Goal: Task Accomplishment & Management: Manage account settings

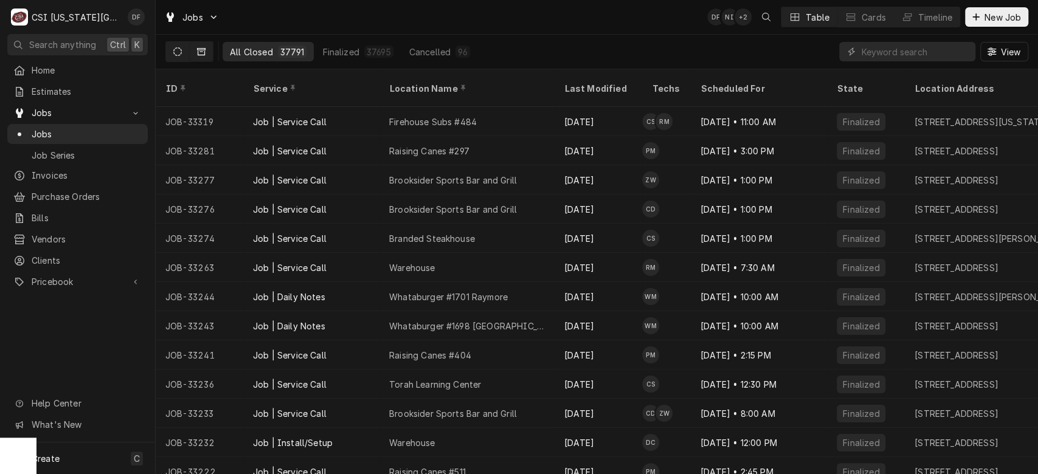
click at [178, 51] on icon "Dynamic Content Wrapper" at bounding box center [177, 51] width 9 height 9
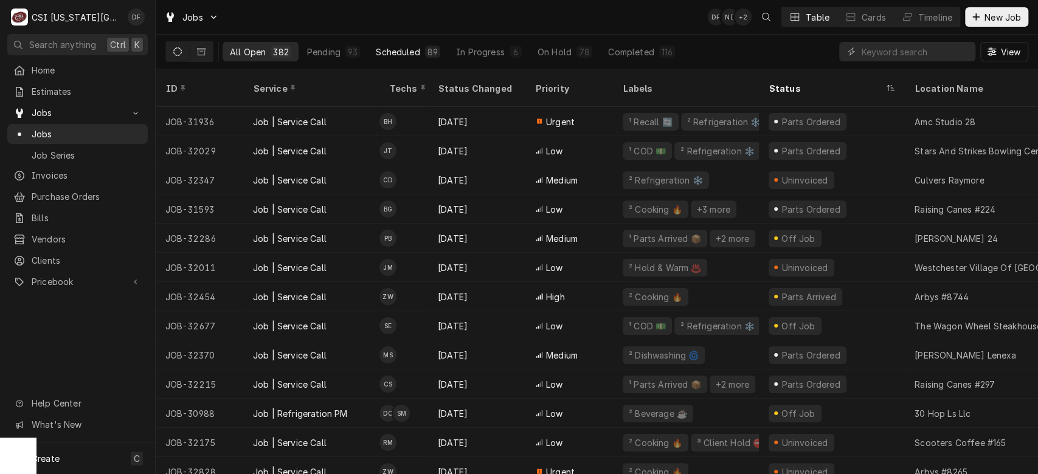
click at [370, 54] on button "Scheduled 89" at bounding box center [408, 51] width 79 height 19
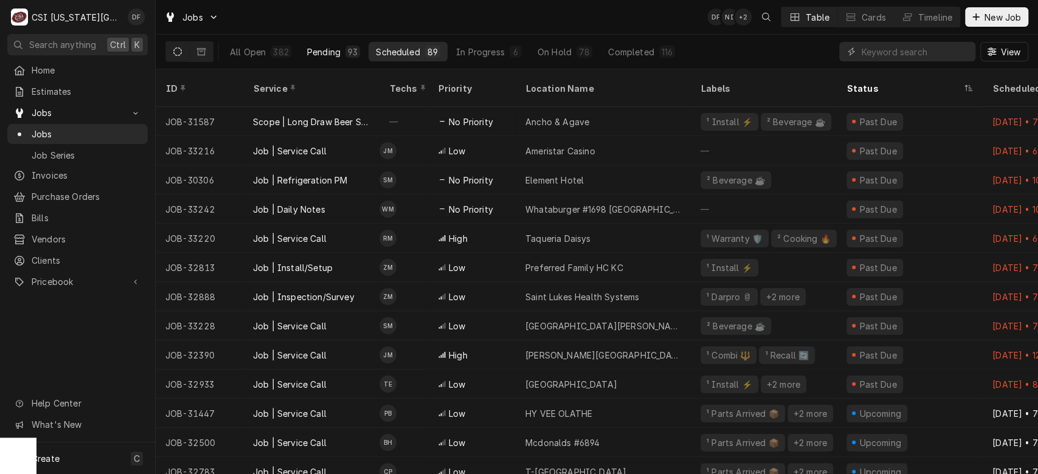
click at [338, 54] on div "Pending" at bounding box center [323, 52] width 33 height 13
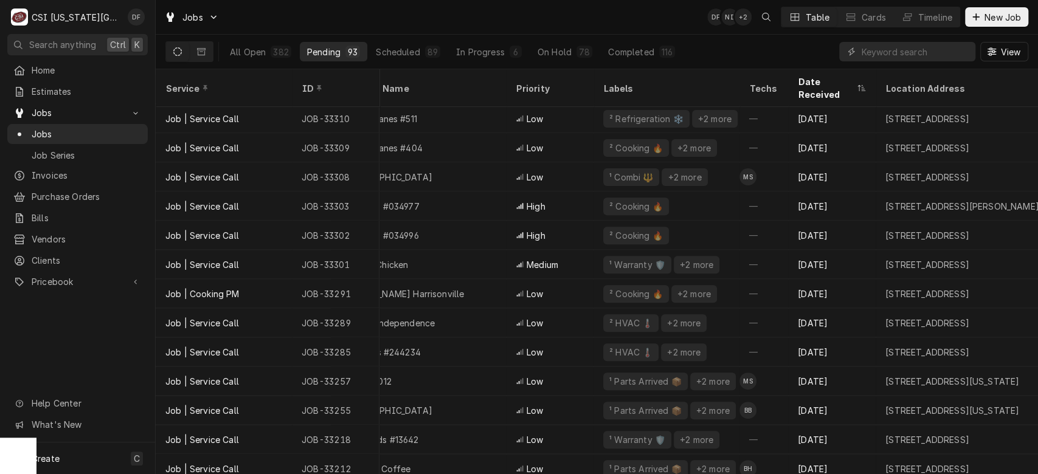
scroll to position [266, 0]
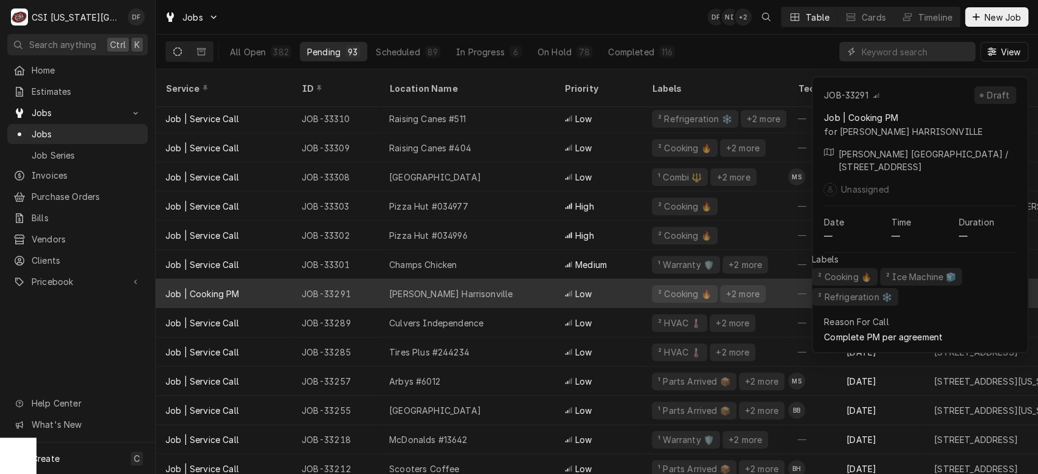
click at [678, 288] on div "² Cooking 🔥" at bounding box center [685, 294] width 56 height 13
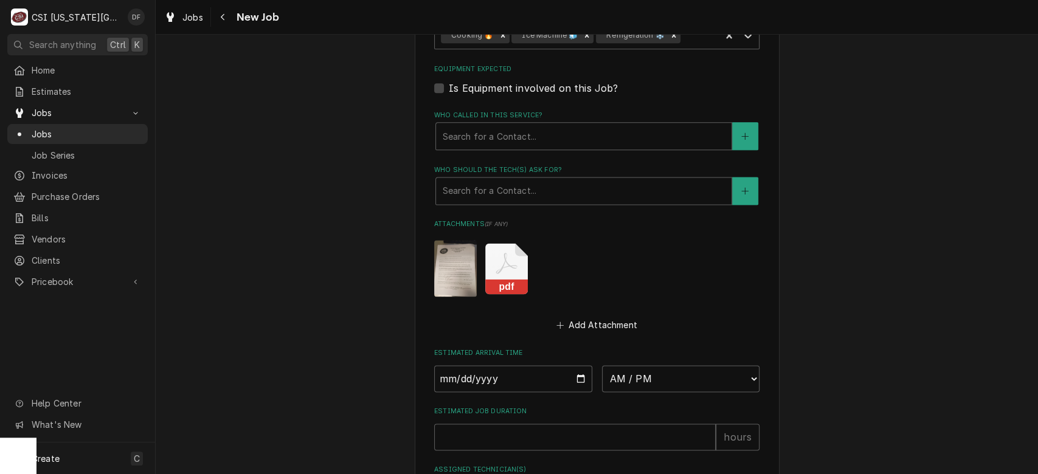
scroll to position [1049, 0]
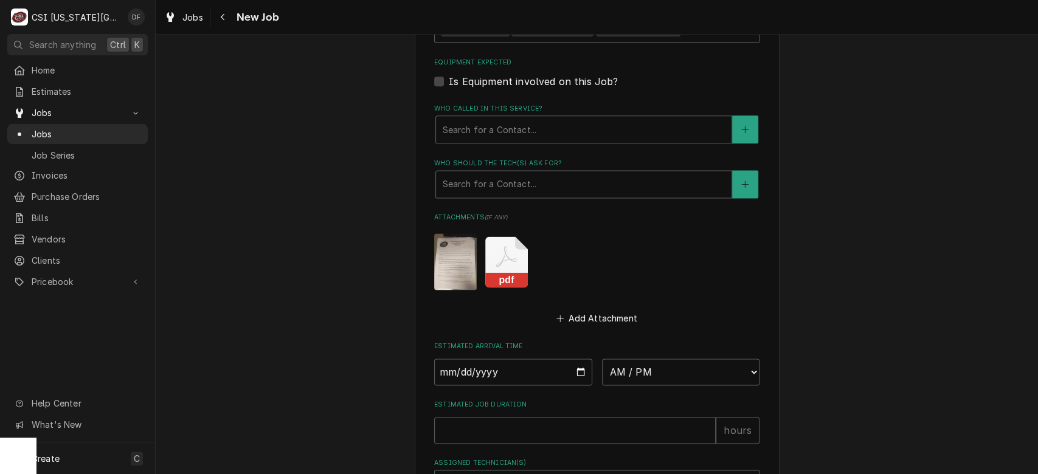
click at [499, 272] on rect "Attachments" at bounding box center [506, 279] width 43 height 15
type textarea "x"
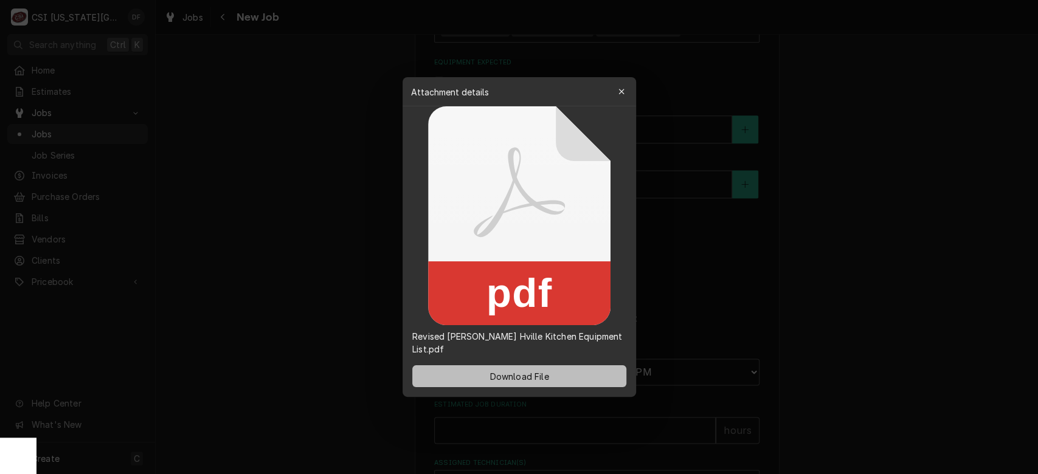
click at [506, 377] on span "Download File" at bounding box center [519, 376] width 64 height 13
click at [621, 95] on icon "button" at bounding box center [621, 92] width 7 height 9
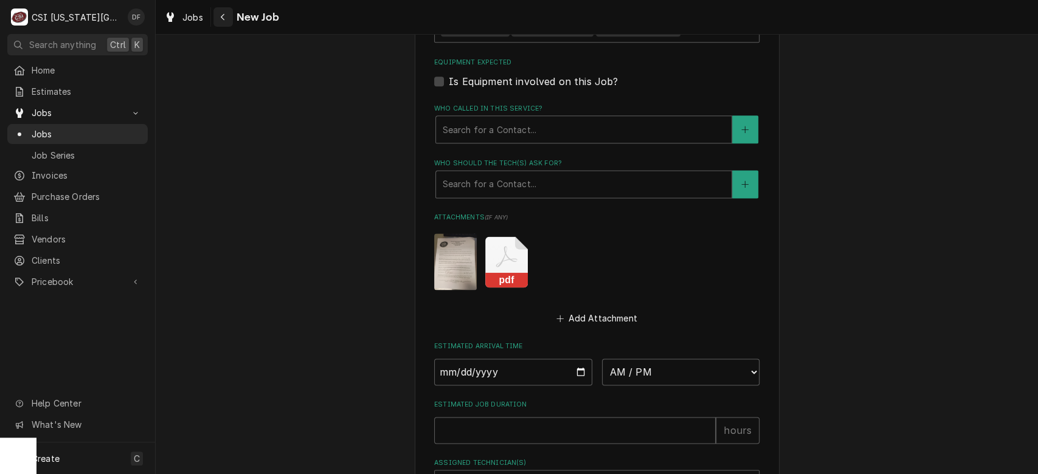
click at [226, 15] on div "Navigate back" at bounding box center [223, 17] width 12 height 12
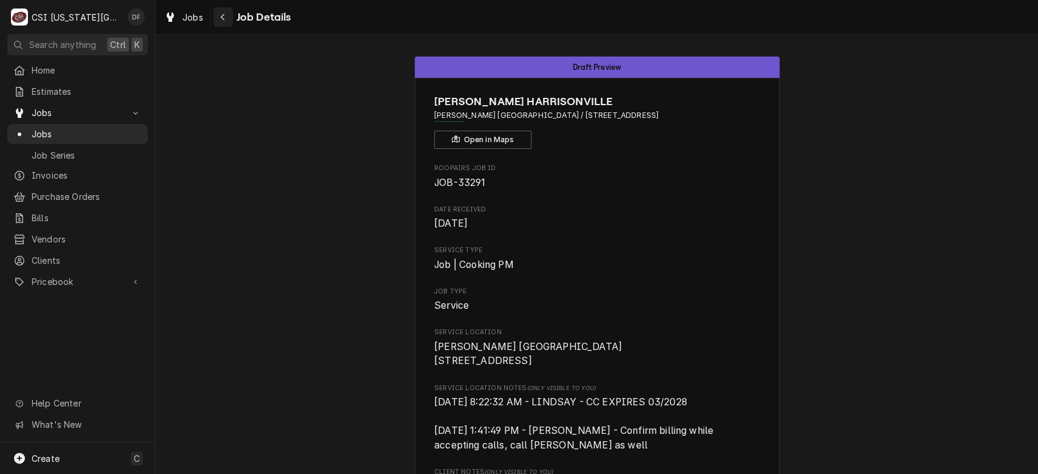
click at [218, 16] on div "Navigate back" at bounding box center [223, 17] width 12 height 12
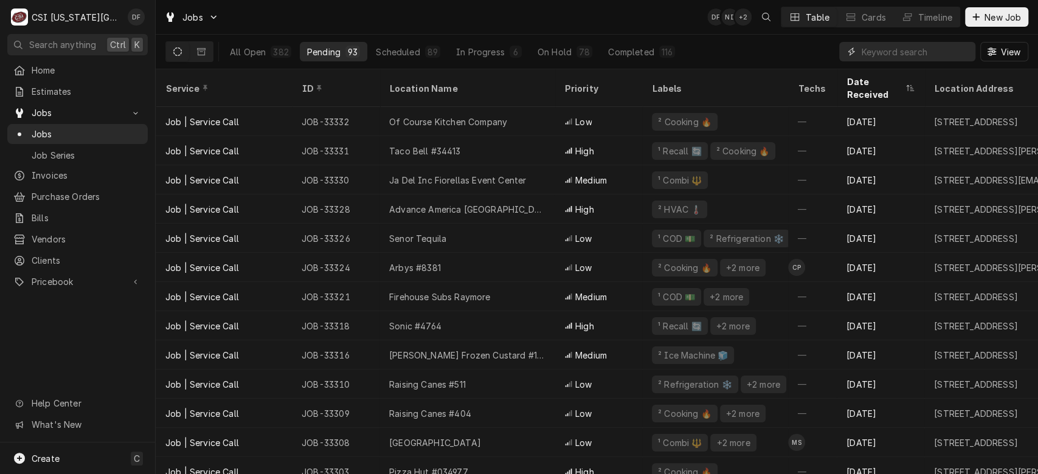
click at [879, 46] on input "Dynamic Content Wrapper" at bounding box center [915, 51] width 108 height 19
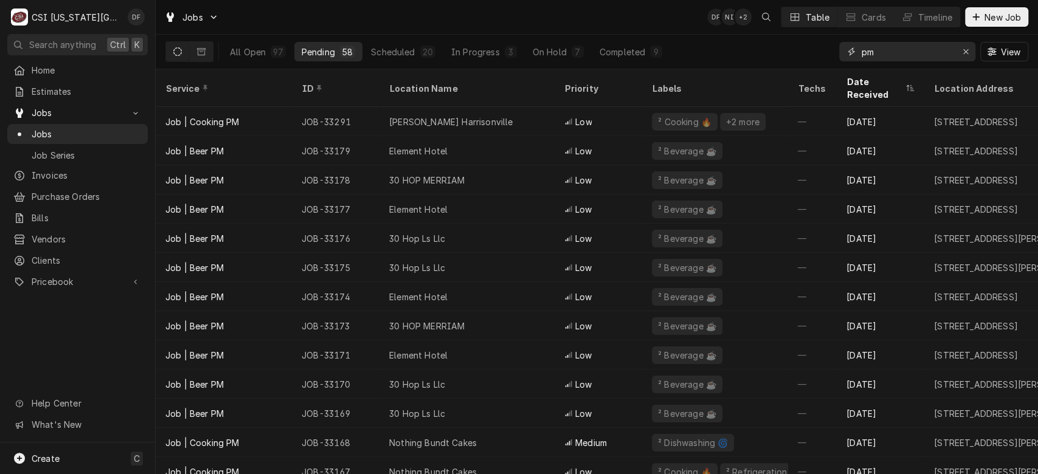
drag, startPoint x: 912, startPoint y: 55, endPoint x: 819, endPoint y: 60, distance: 92.6
click at [819, 60] on div "All Open 97 Pending 58 Scheduled 20 In Progress 3 On Hold 7 Completed 9 pm View" at bounding box center [596, 52] width 863 height 34
click at [862, 52] on input "pm" at bounding box center [906, 51] width 91 height 19
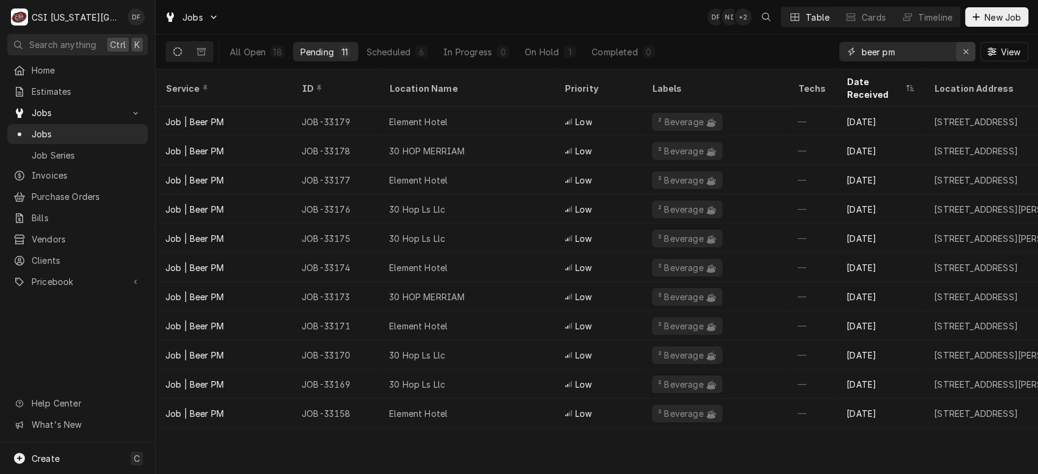
type input "beer pm"
click at [966, 54] on icon "Erase input" at bounding box center [966, 51] width 7 height 9
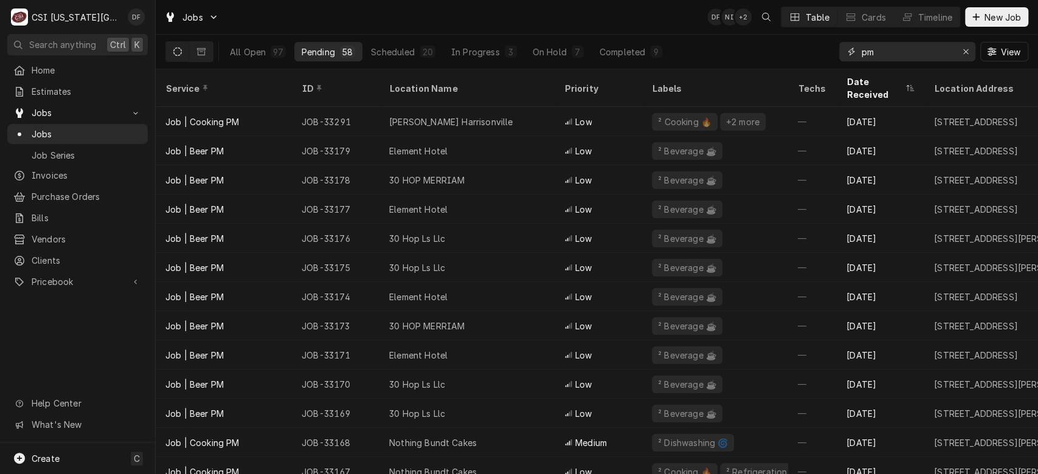
type input "pm"
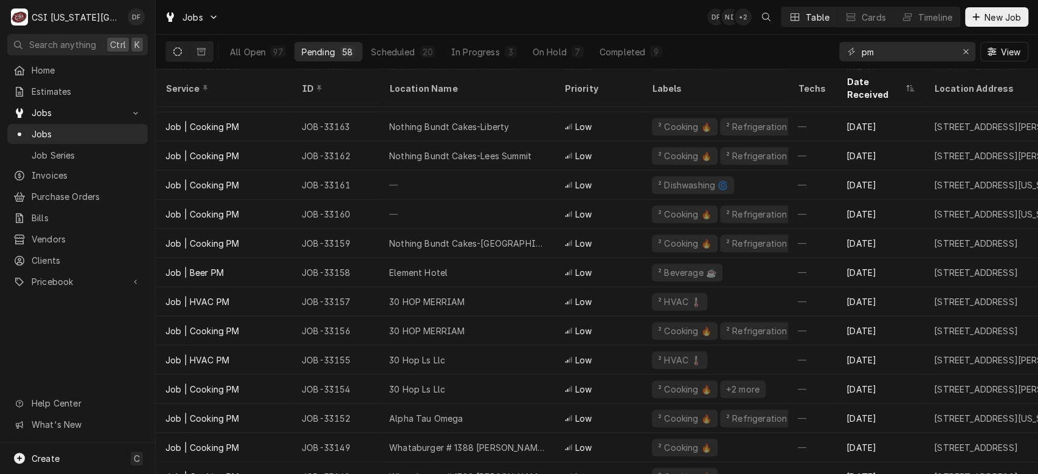
scroll to position [463, 0]
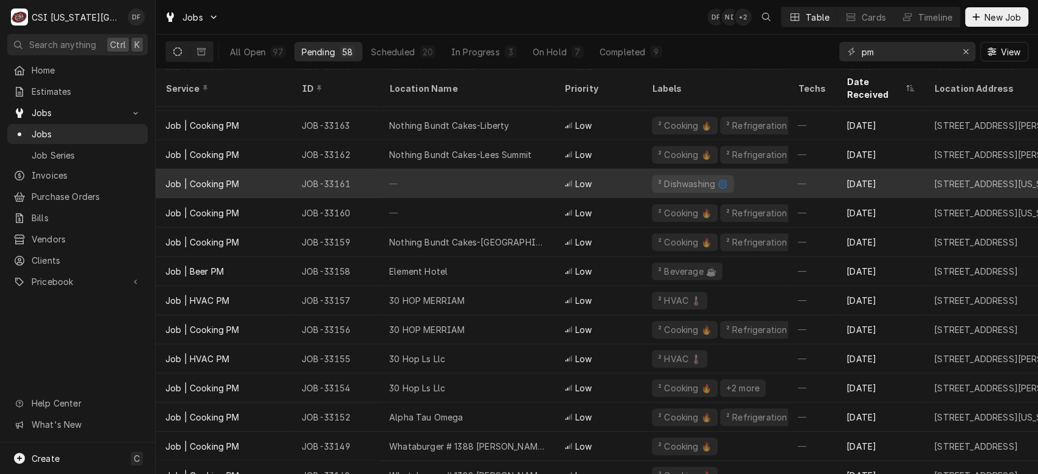
click at [360, 170] on div "JOB-33161" at bounding box center [336, 183] width 88 height 29
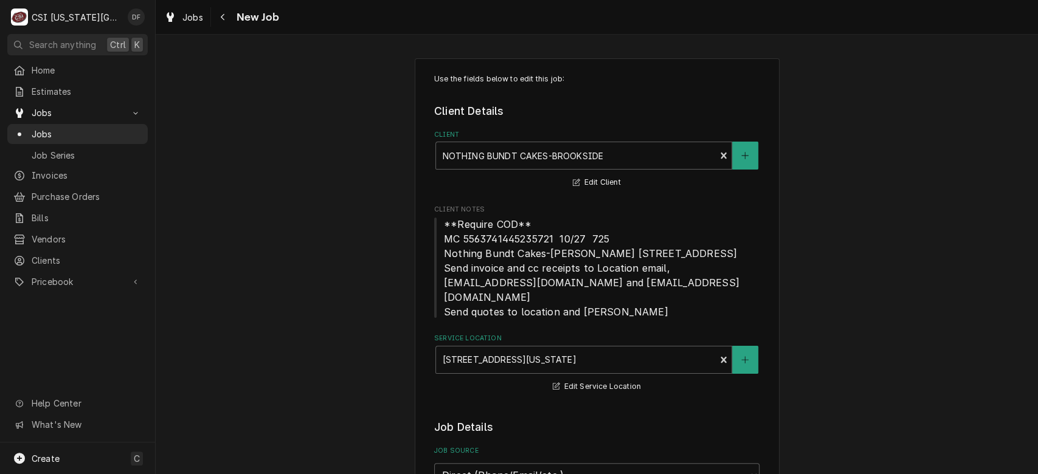
type textarea "x"
click at [220, 21] on div "Navigate back" at bounding box center [223, 17] width 12 height 12
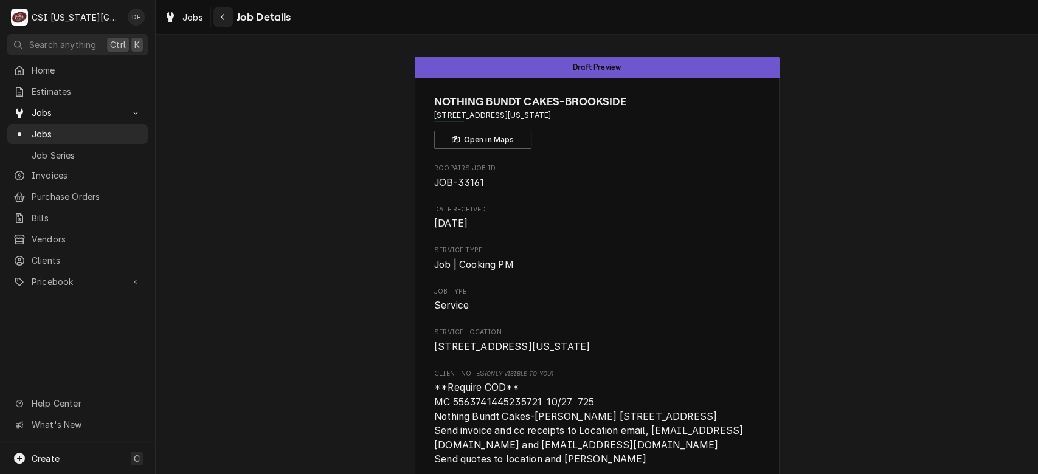
click at [219, 19] on div "Navigate back" at bounding box center [223, 17] width 12 height 12
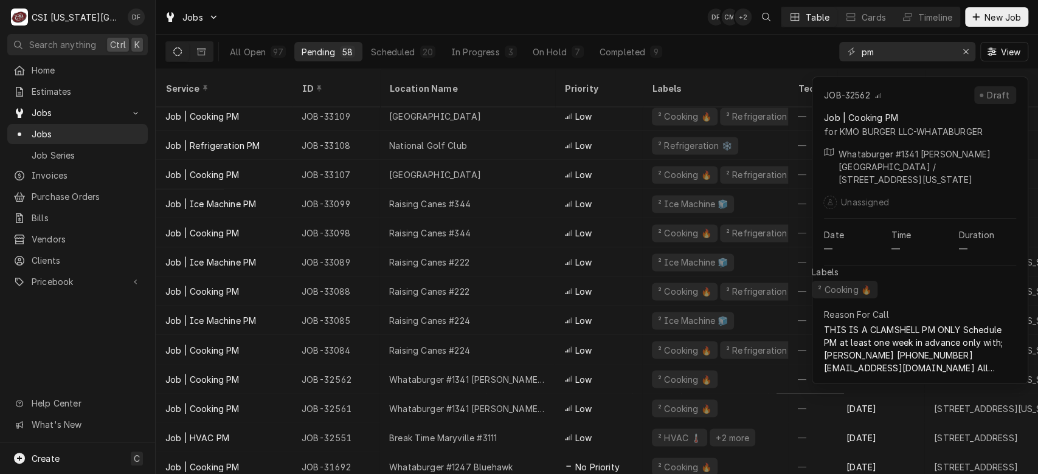
scroll to position [1323, 0]
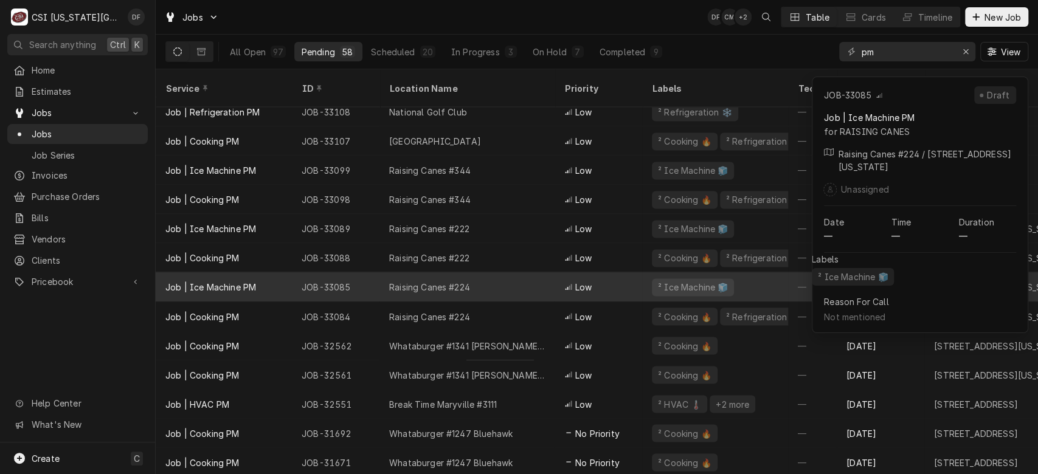
click at [642, 285] on div "² Ice Machine 🧊" at bounding box center [715, 286] width 146 height 29
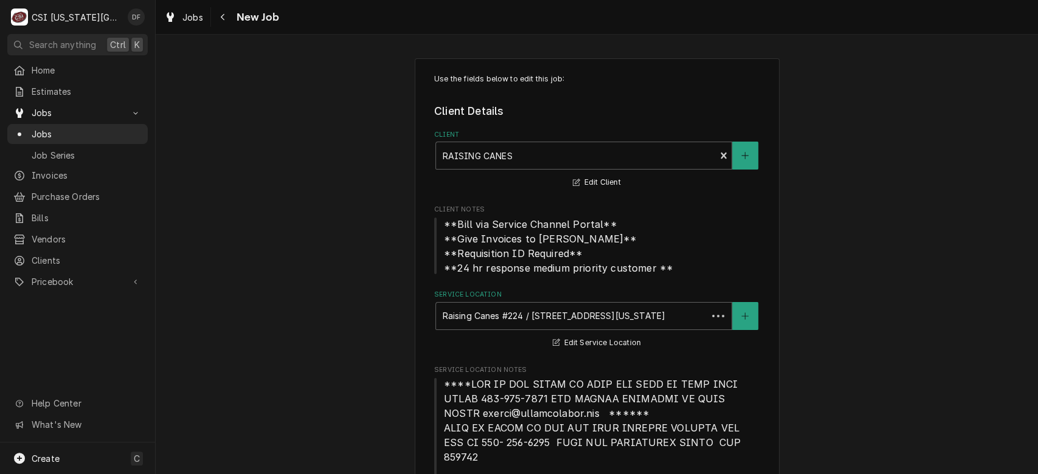
type textarea "x"
click at [223, 15] on icon "Navigate back" at bounding box center [222, 17] width 5 height 9
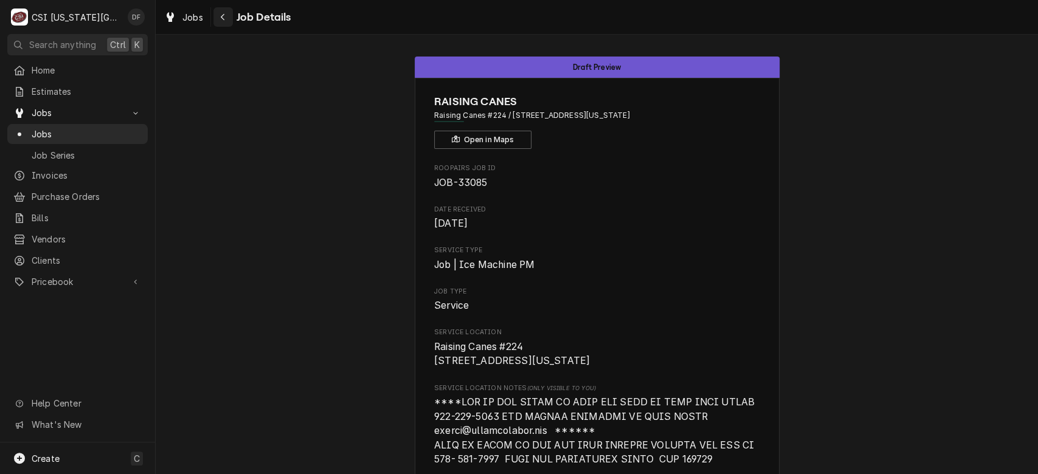
click at [222, 15] on icon "Navigate back" at bounding box center [222, 17] width 5 height 9
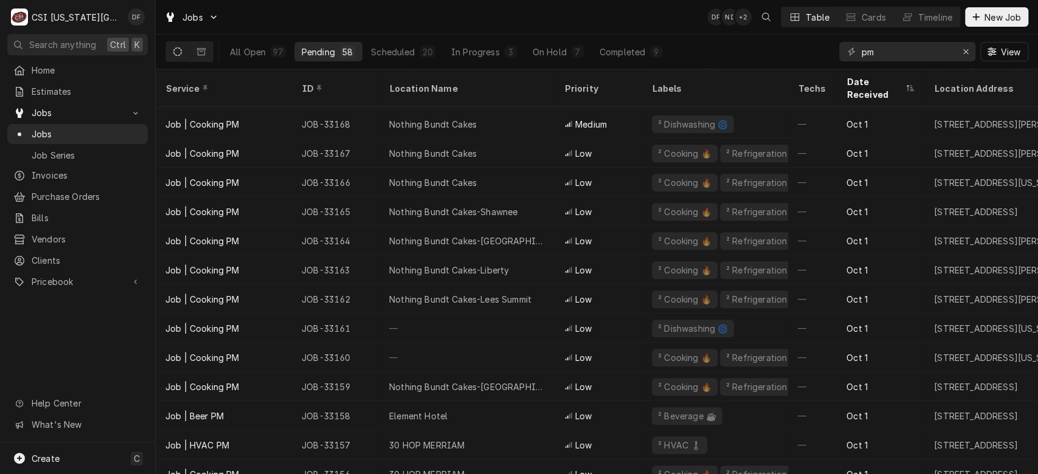
scroll to position [320, 0]
click at [963, 52] on icon "Erase input" at bounding box center [966, 51] width 7 height 9
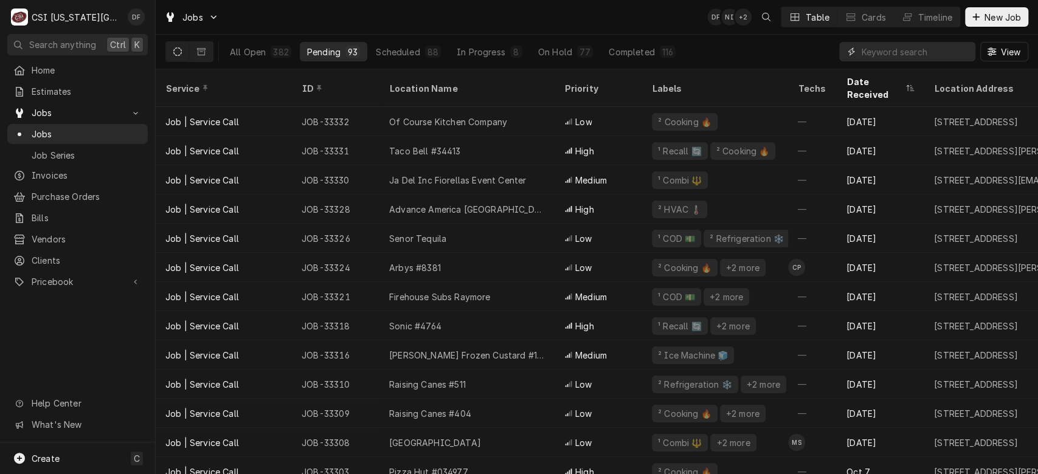
click at [889, 50] on input "Dynamic Content Wrapper" at bounding box center [915, 51] width 108 height 19
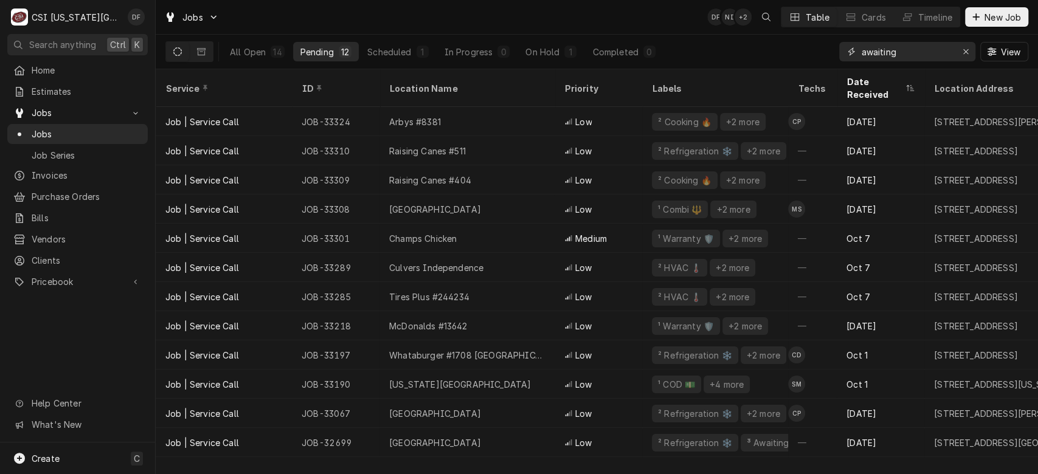
drag, startPoint x: 900, startPoint y: 52, endPoint x: 840, endPoint y: 48, distance: 60.4
click at [840, 48] on div "awaiting" at bounding box center [907, 51] width 136 height 19
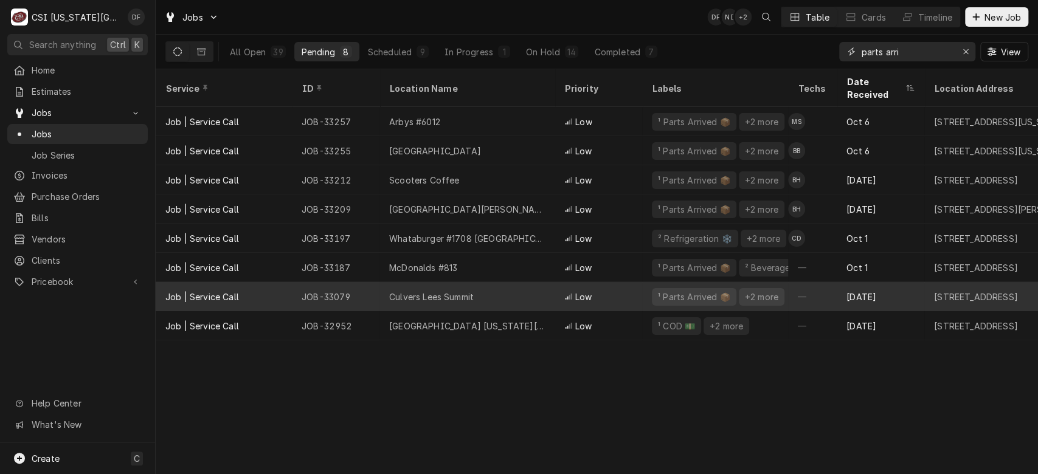
type input "parts arri"
click at [706, 291] on div "¹ Parts Arrived 📦" at bounding box center [694, 297] width 75 height 13
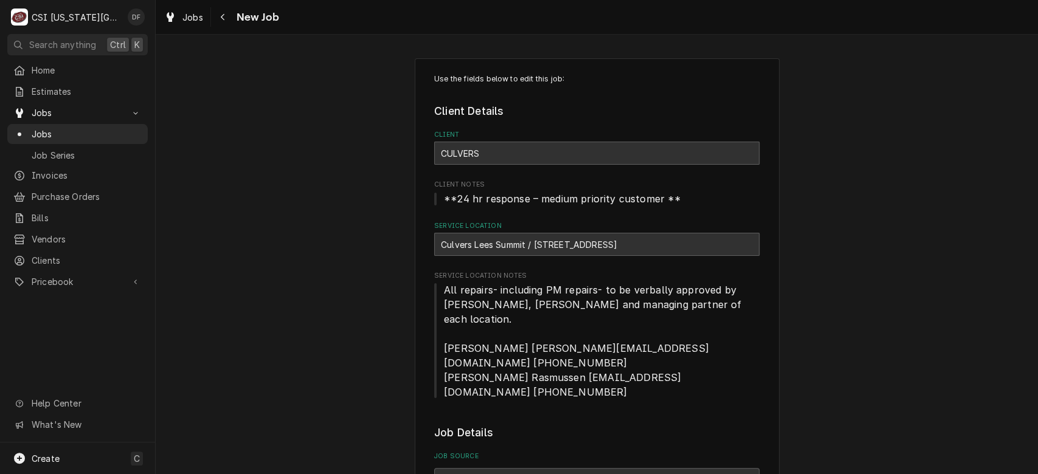
type textarea "x"
click at [224, 13] on icon "Navigate back" at bounding box center [222, 17] width 5 height 9
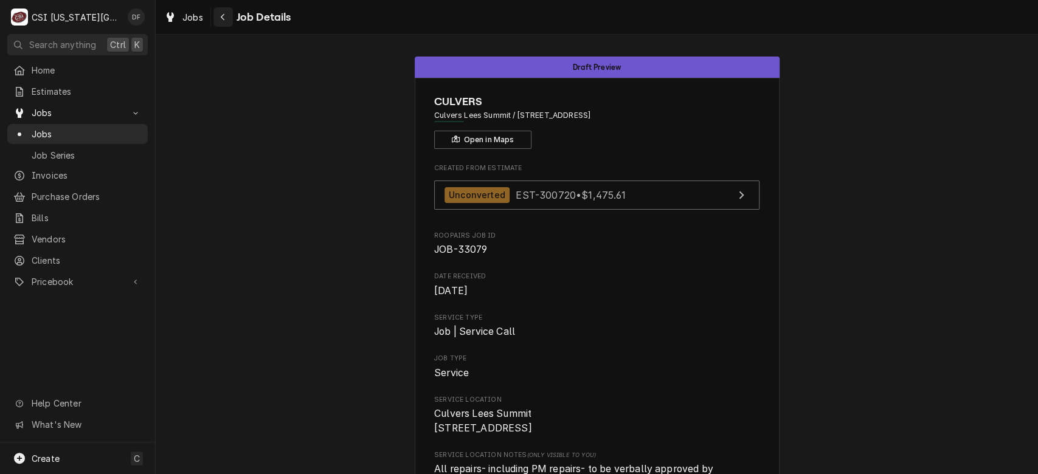
click at [221, 22] on div "Navigate back" at bounding box center [223, 17] width 12 height 12
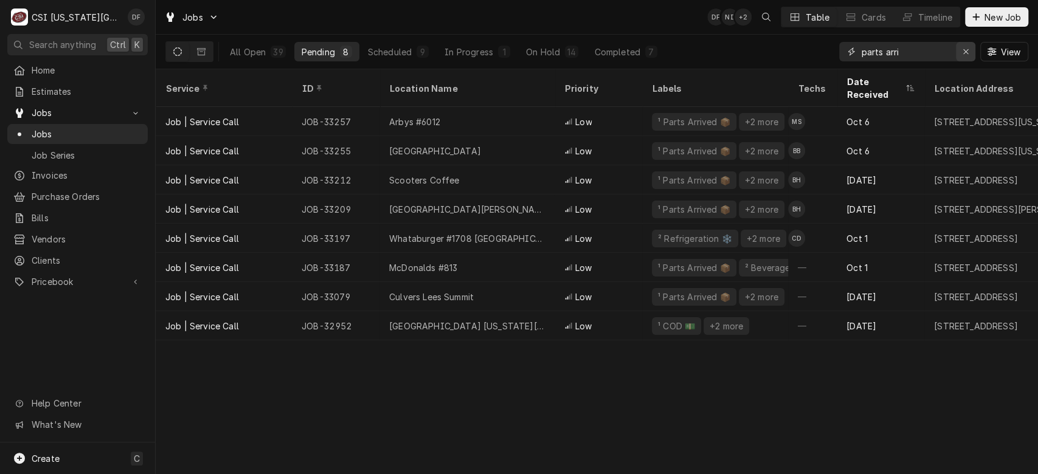
click at [971, 54] on div "Erase input" at bounding box center [966, 52] width 12 height 12
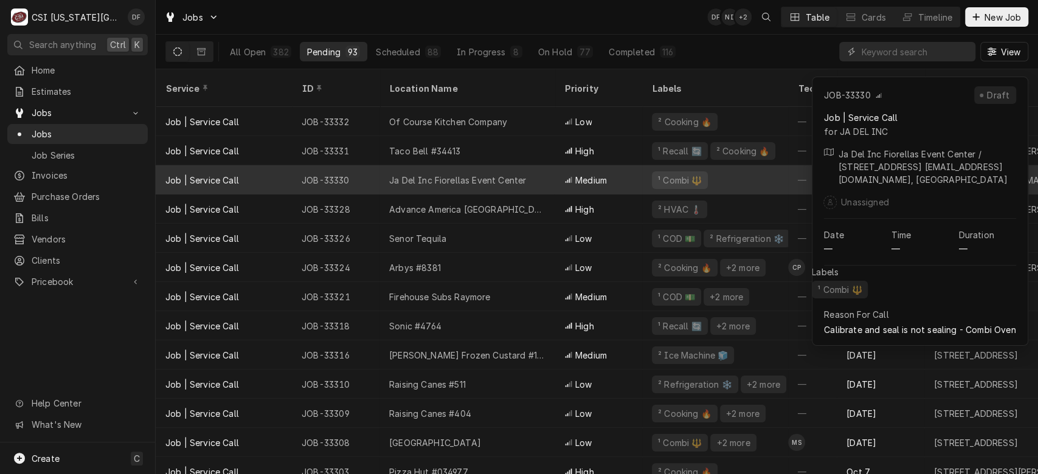
click at [610, 172] on div "Medium" at bounding box center [599, 179] width 88 height 29
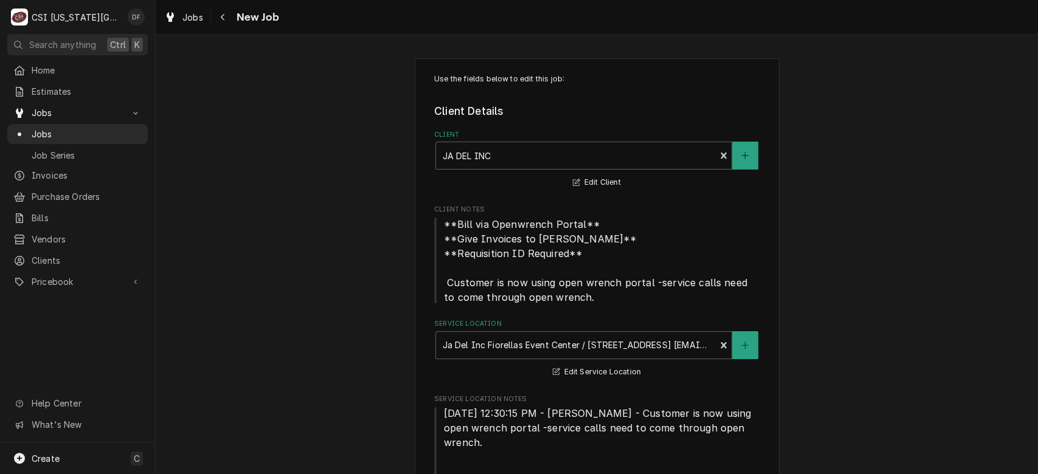
type textarea "x"
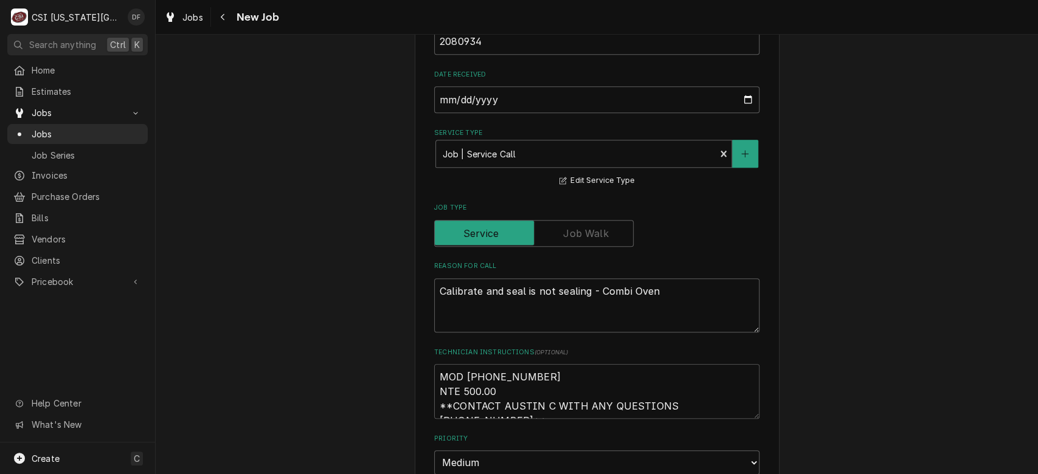
scroll to position [782, 0]
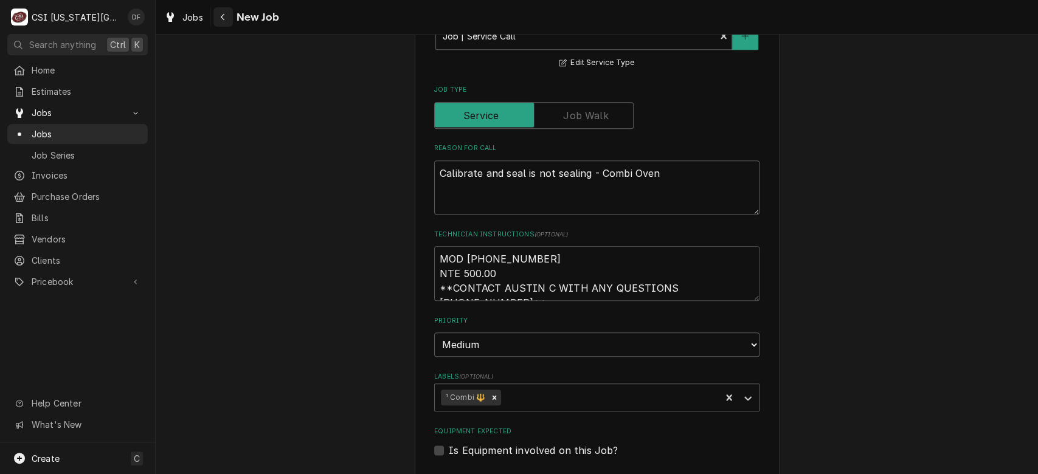
click at [223, 23] on div "Navigate back" at bounding box center [223, 17] width 12 height 12
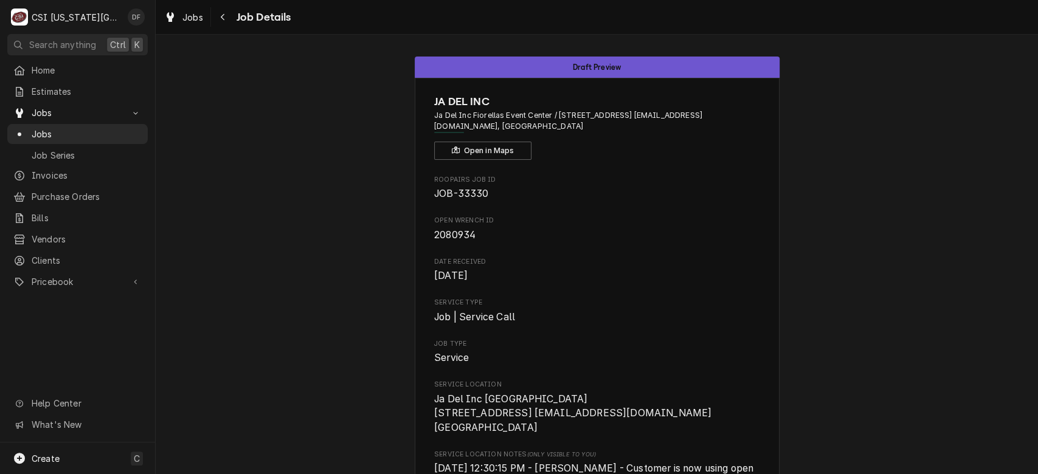
click at [223, 23] on div "Navigate back" at bounding box center [223, 17] width 12 height 12
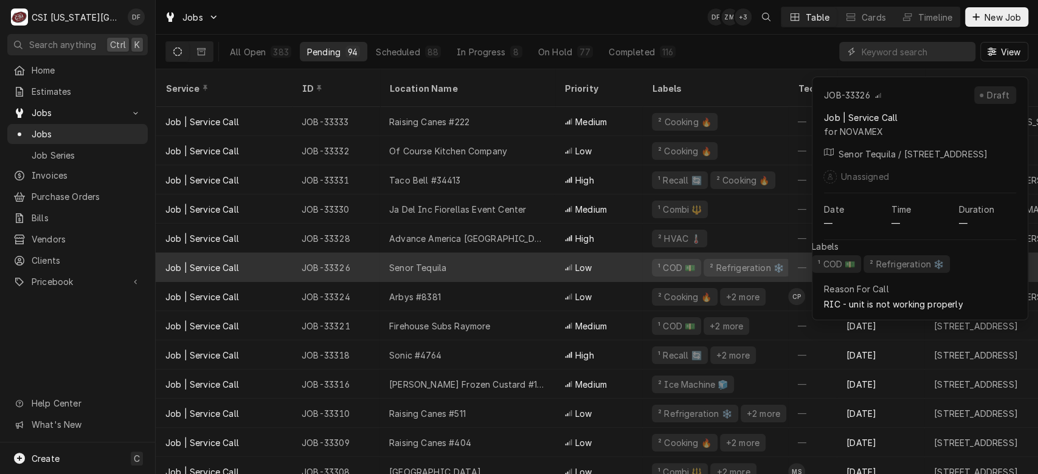
click at [509, 253] on div "Senor Tequila" at bounding box center [467, 267] width 175 height 29
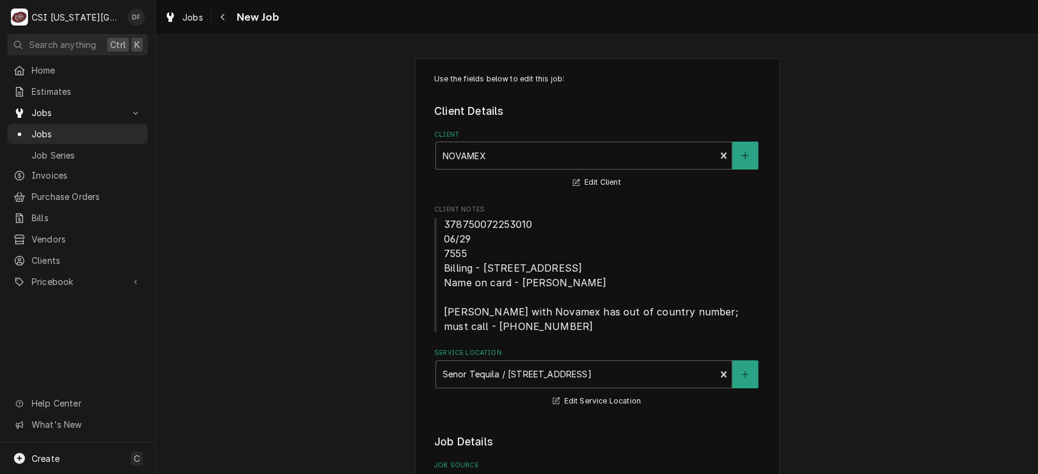
type textarea "x"
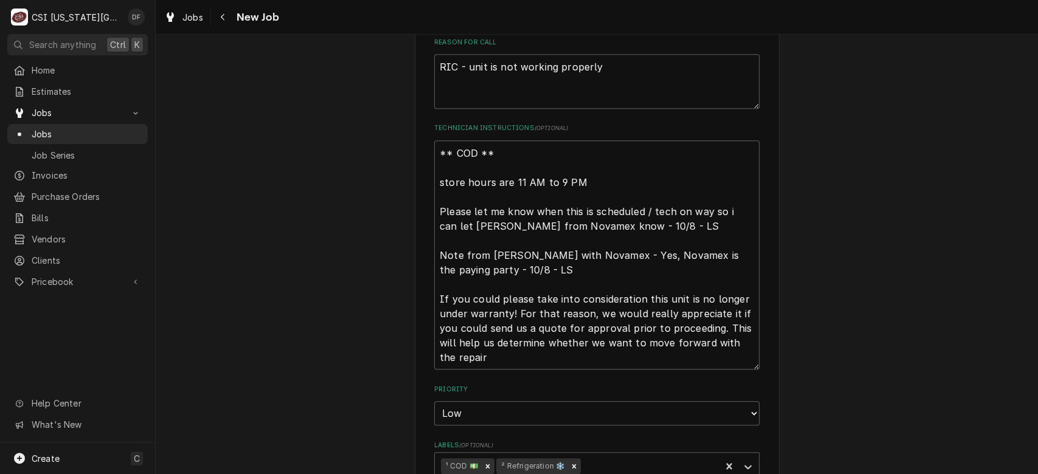
scroll to position [690, 0]
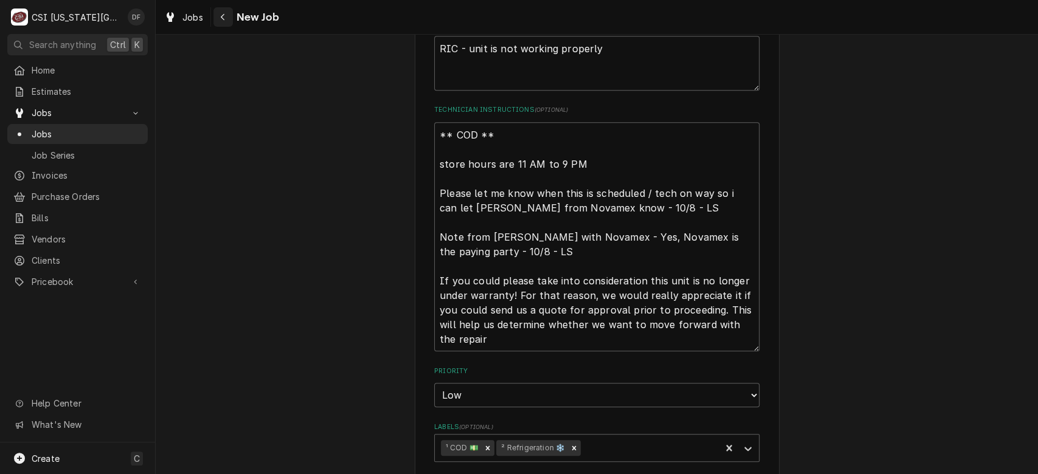
click at [226, 19] on div "Navigate back" at bounding box center [223, 17] width 12 height 12
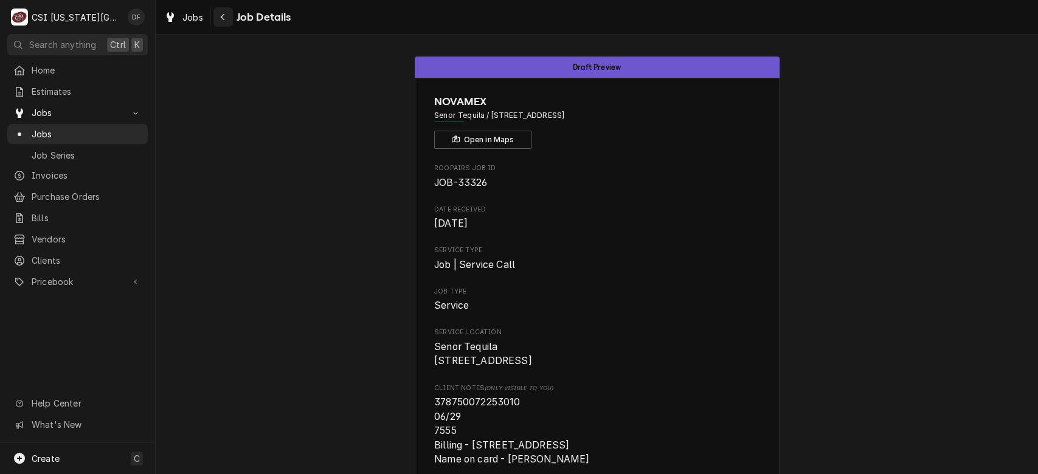
click at [222, 16] on icon "Navigate back" at bounding box center [223, 17] width 4 height 7
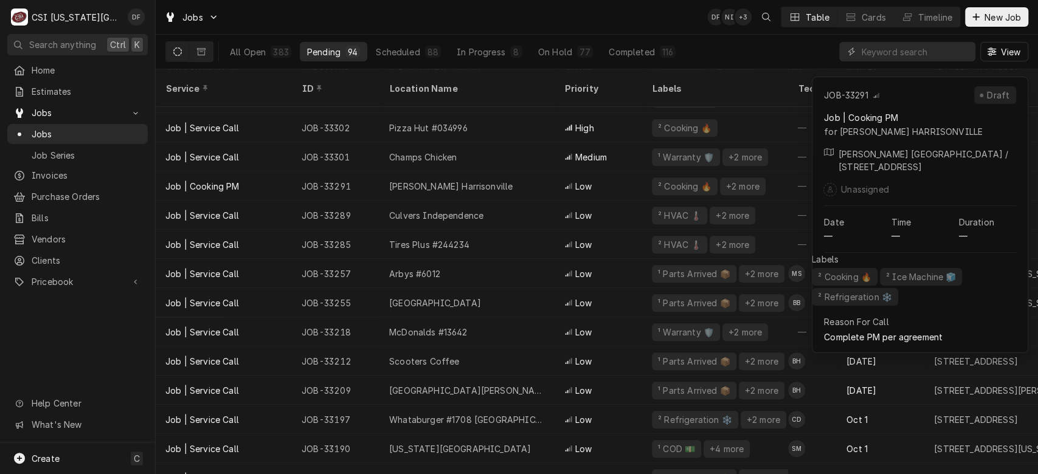
scroll to position [408, 0]
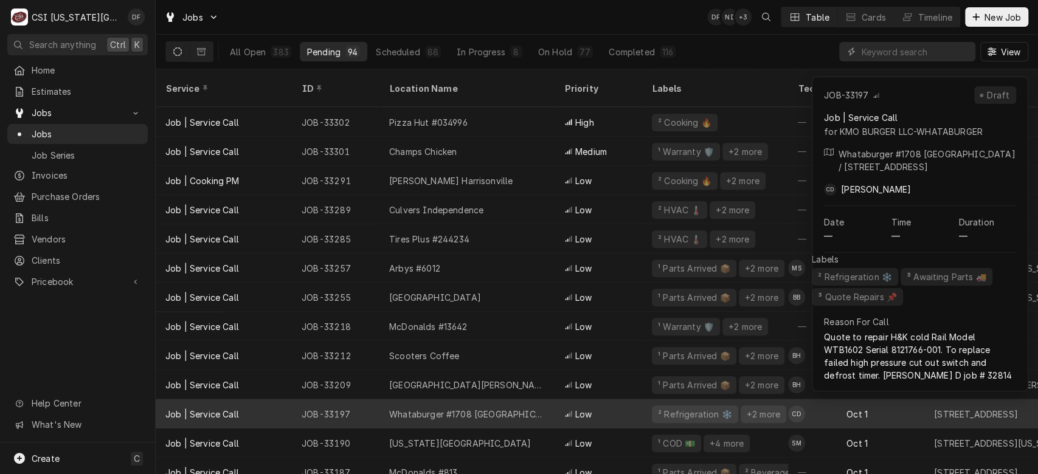
click at [530, 400] on div "Whataburger #1708 Harrisonville" at bounding box center [467, 414] width 175 height 29
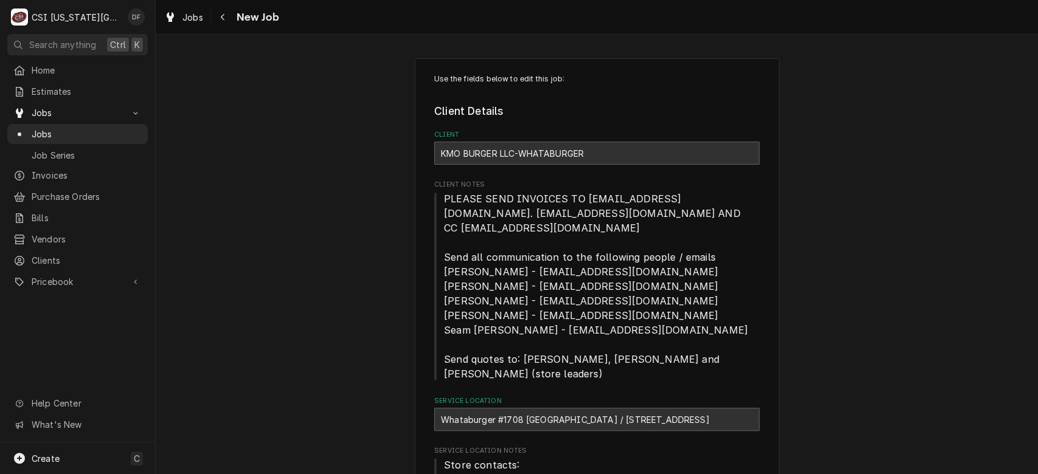
type textarea "x"
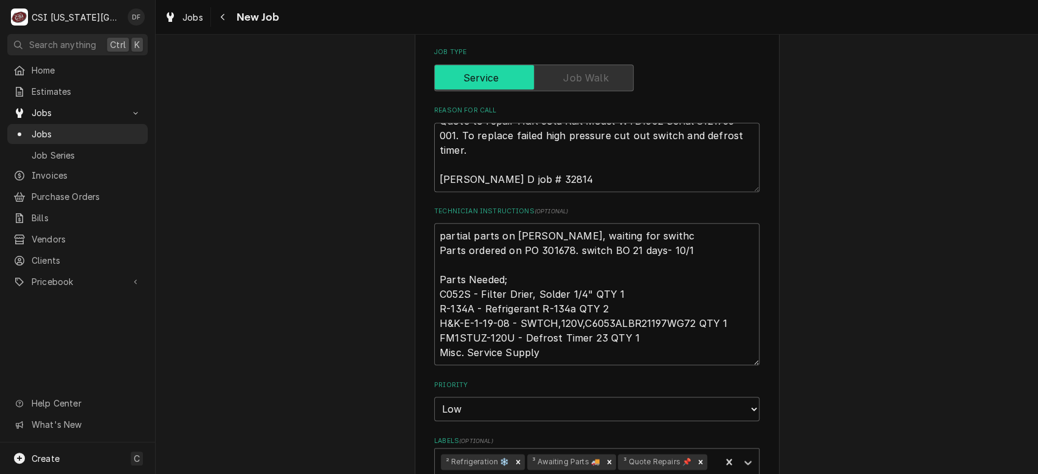
scroll to position [782, 0]
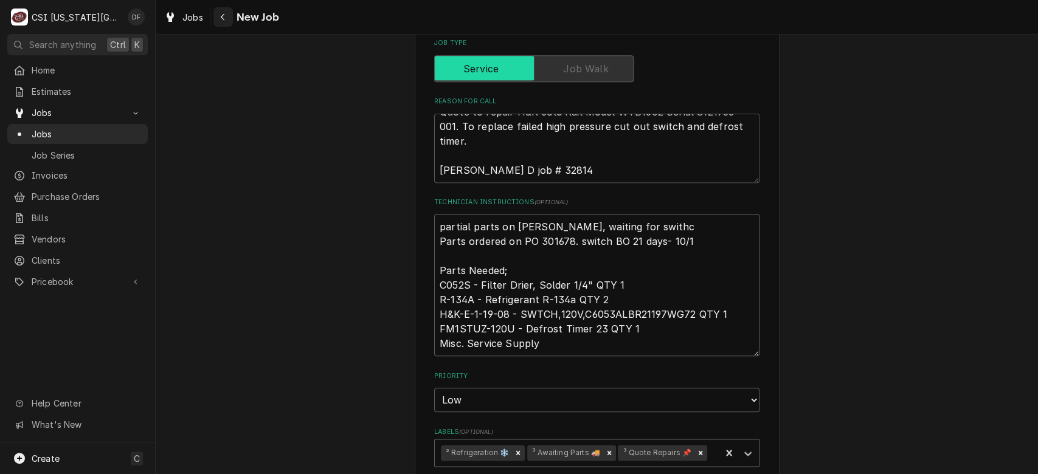
click at [229, 17] on div "Navigate back" at bounding box center [223, 17] width 12 height 12
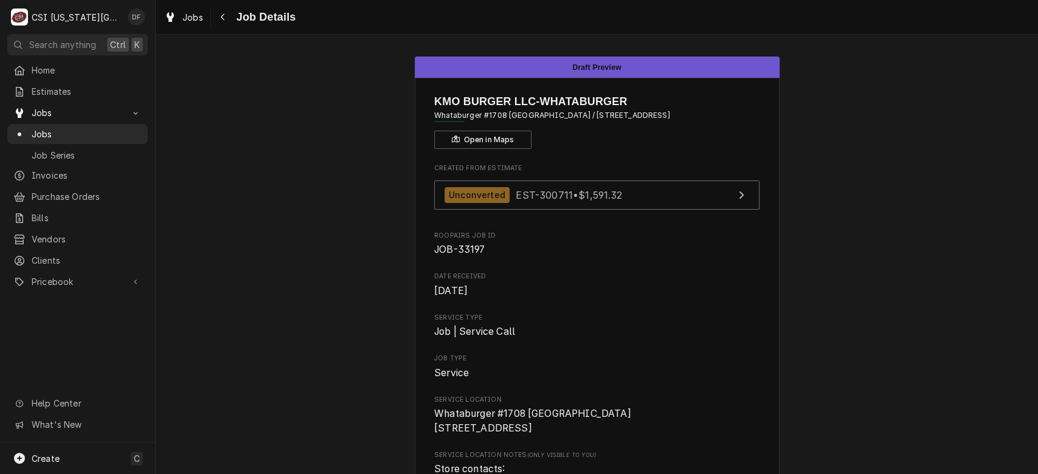
click at [229, 17] on div "Navigate back" at bounding box center [223, 17] width 12 height 12
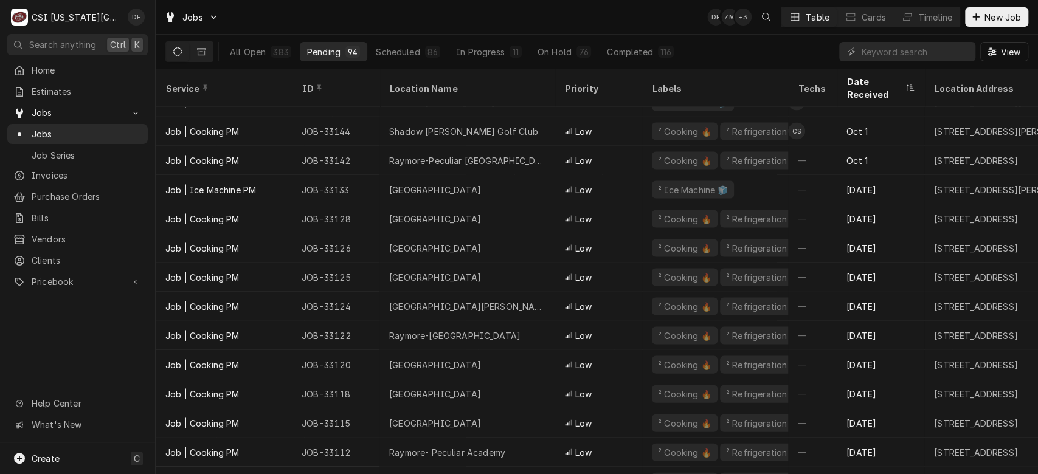
scroll to position [1642, 0]
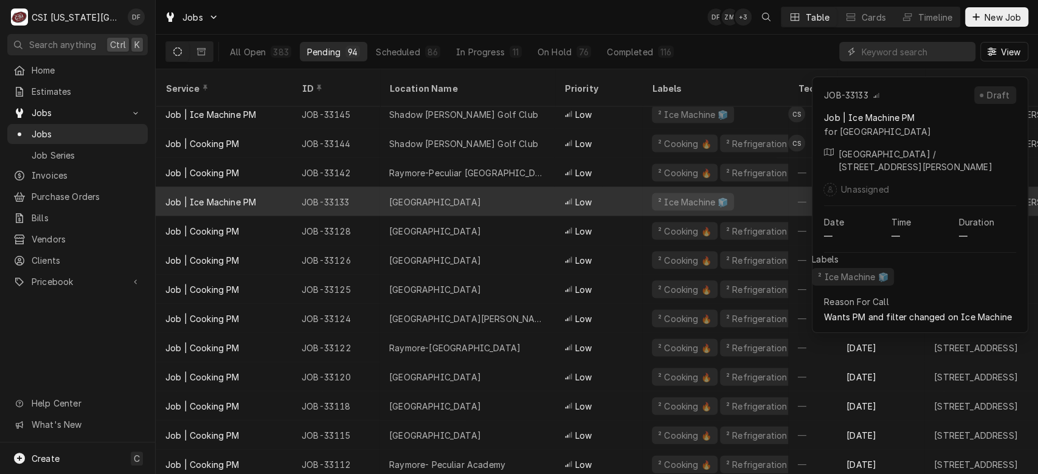
click at [612, 187] on div "Low" at bounding box center [599, 201] width 88 height 29
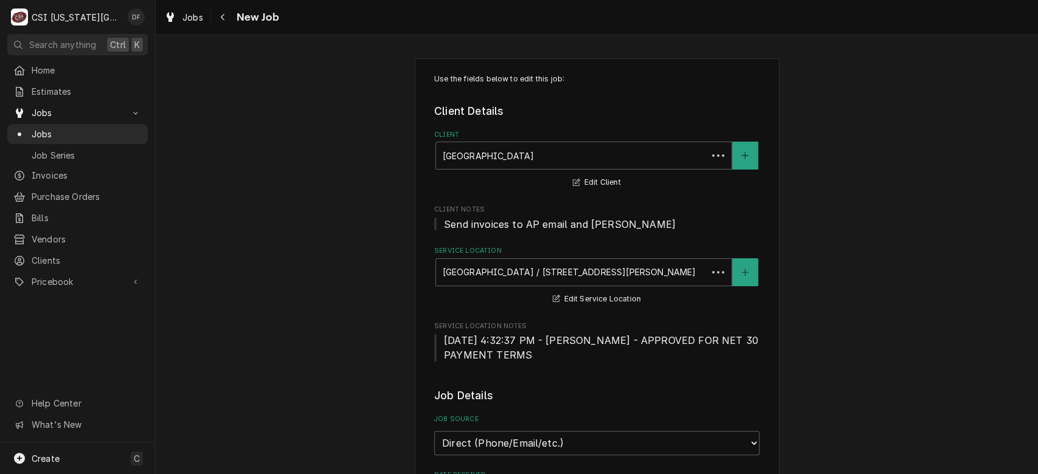
type textarea "x"
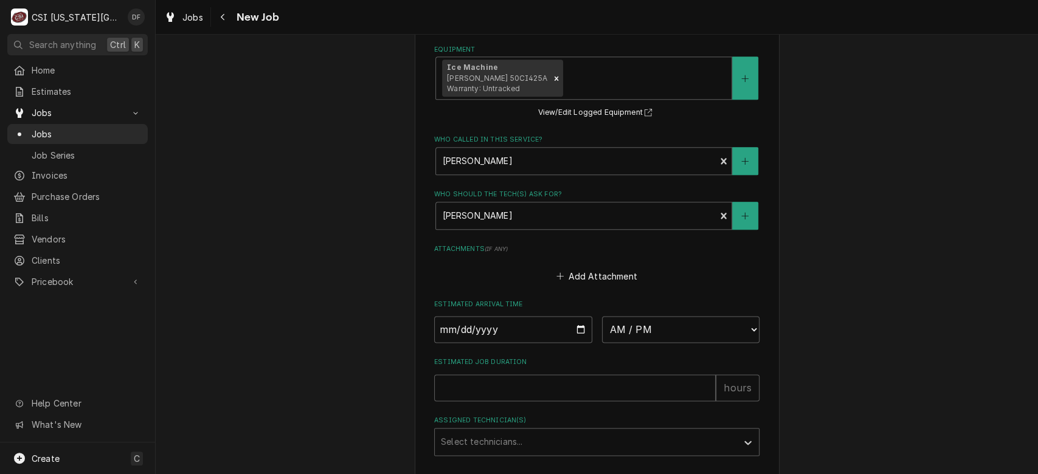
scroll to position [963, 0]
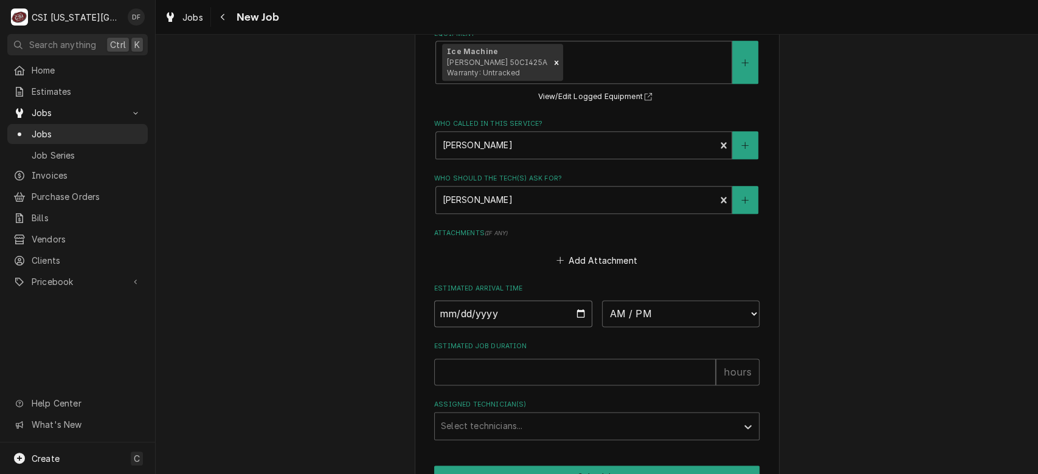
click at [574, 311] on input "Date" at bounding box center [513, 313] width 158 height 27
type input "[DATE]"
type textarea "x"
click at [659, 314] on select "AM / PM 6:00 AM 6:15 AM 6:30 AM 6:45 AM 7:00 AM 7:15 AM 7:30 AM 7:45 AM 8:00 AM…" at bounding box center [681, 313] width 158 height 27
select select "07:30:00"
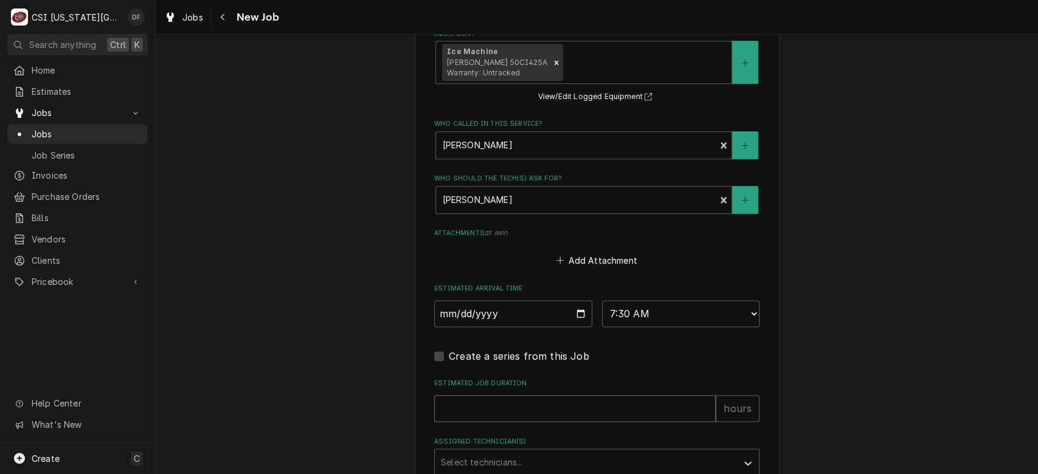
click at [550, 400] on input "Estimated Job Duration" at bounding box center [575, 408] width 282 height 27
type textarea "x"
type input "2"
type textarea "x"
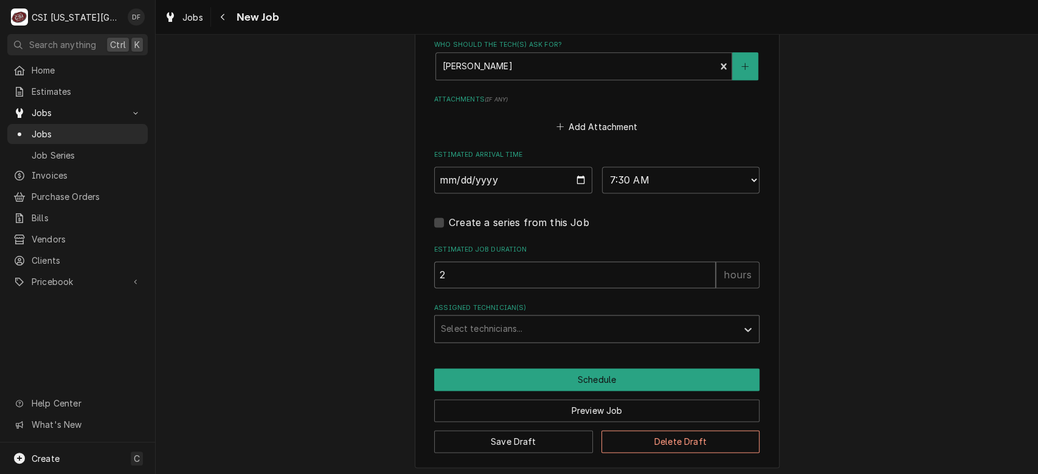
type input "2"
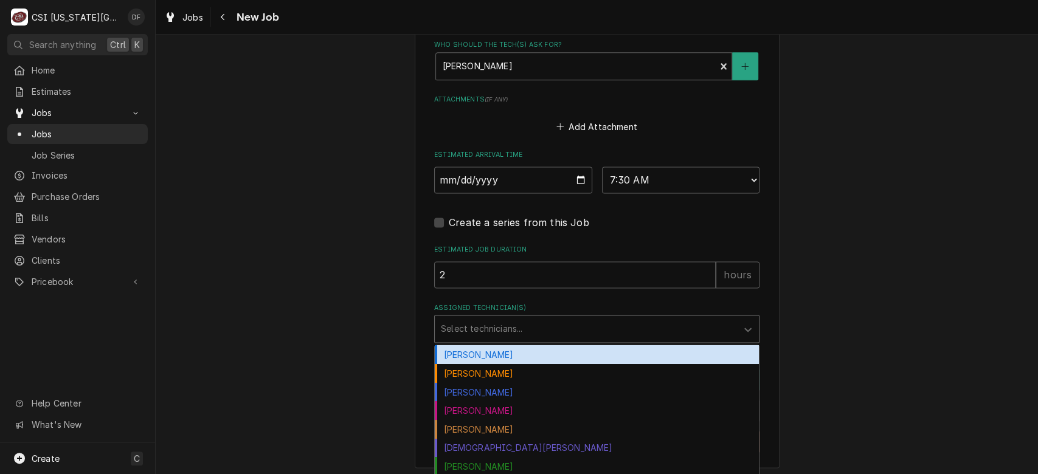
click at [532, 333] on div "Assigned Technician(s)" at bounding box center [586, 329] width 290 height 22
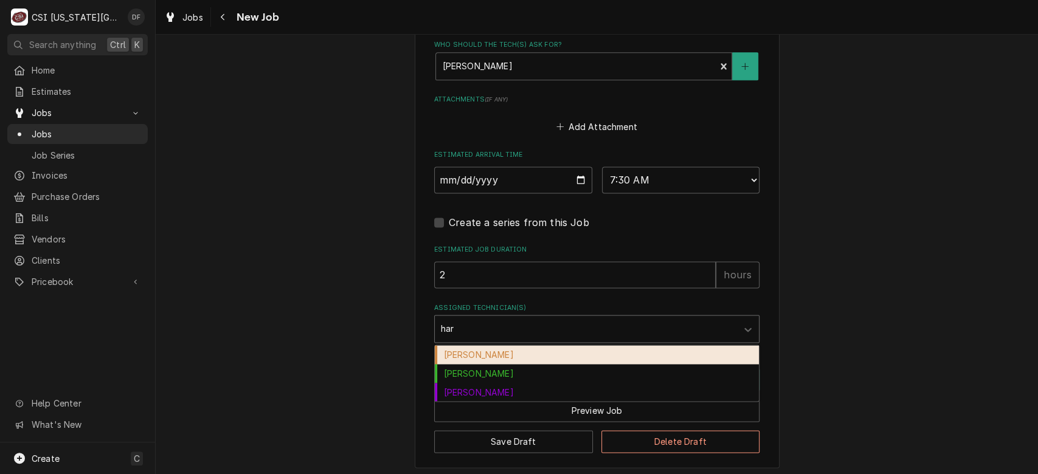
type input "harr"
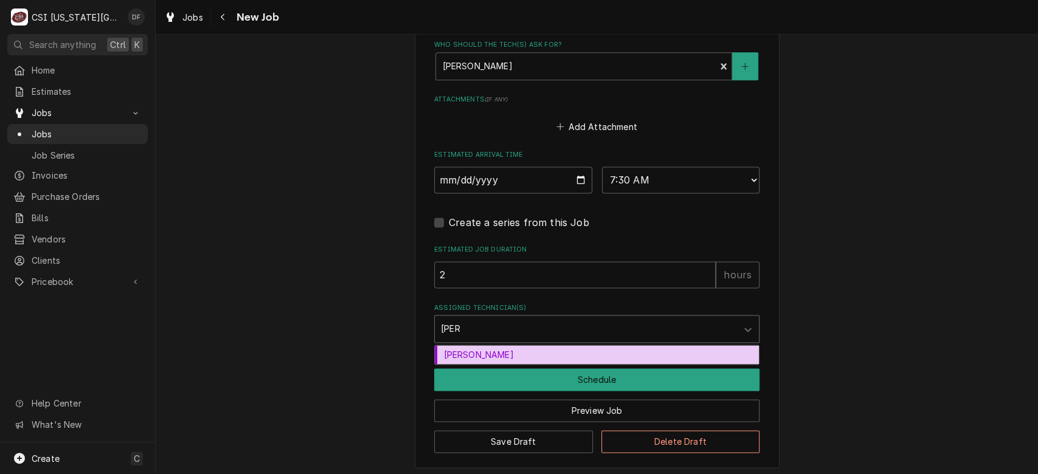
click at [518, 358] on div "Zach Harris" at bounding box center [597, 354] width 324 height 19
type textarea "x"
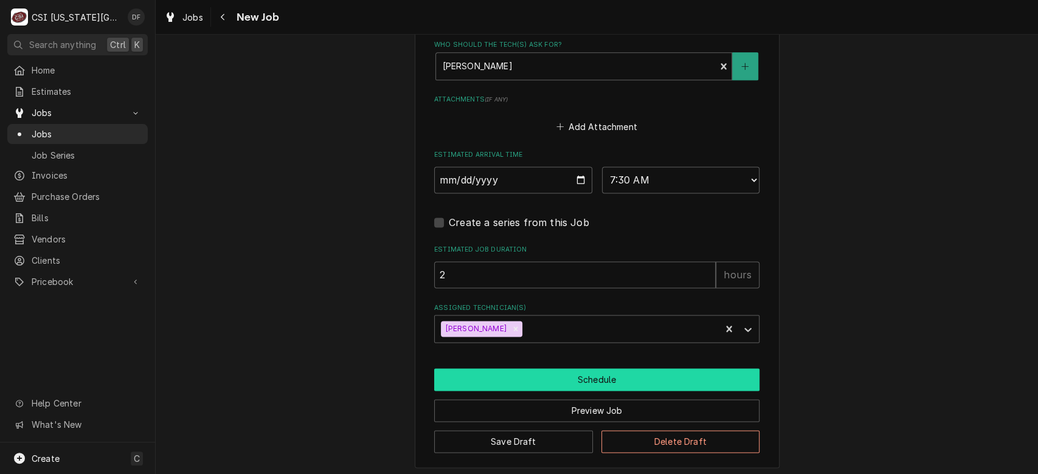
click at [553, 378] on button "Schedule" at bounding box center [596, 380] width 325 height 23
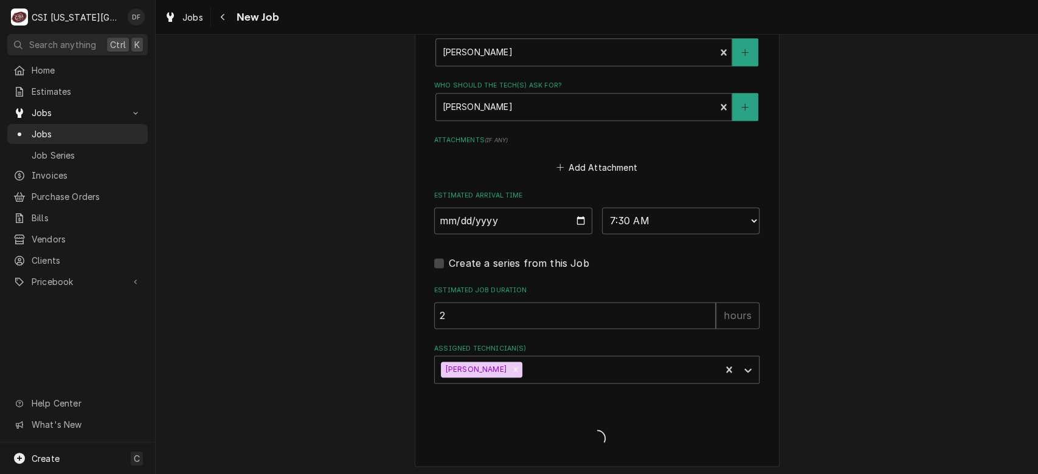
type textarea "x"
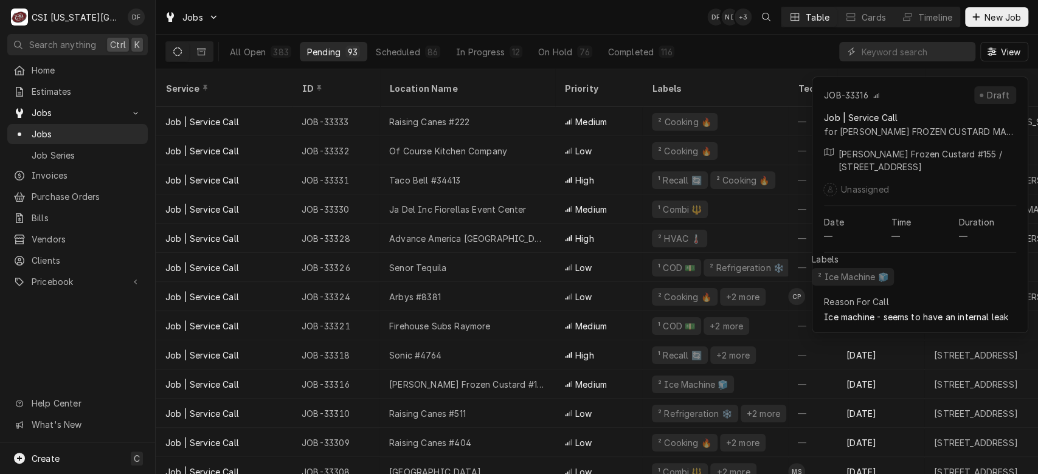
click at [553, 378] on div "Andys Frozen Custard #155" at bounding box center [467, 384] width 175 height 29
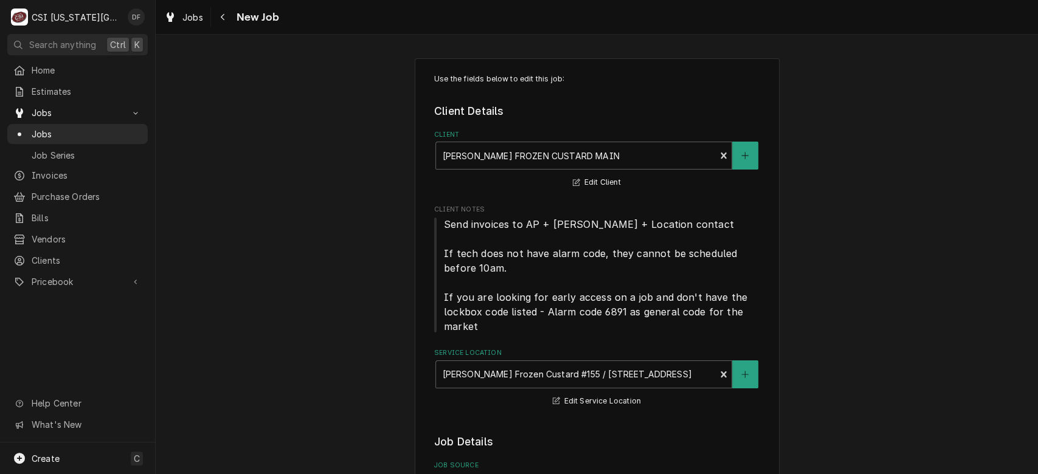
type textarea "x"
click at [221, 18] on icon "Navigate back" at bounding box center [222, 17] width 5 height 9
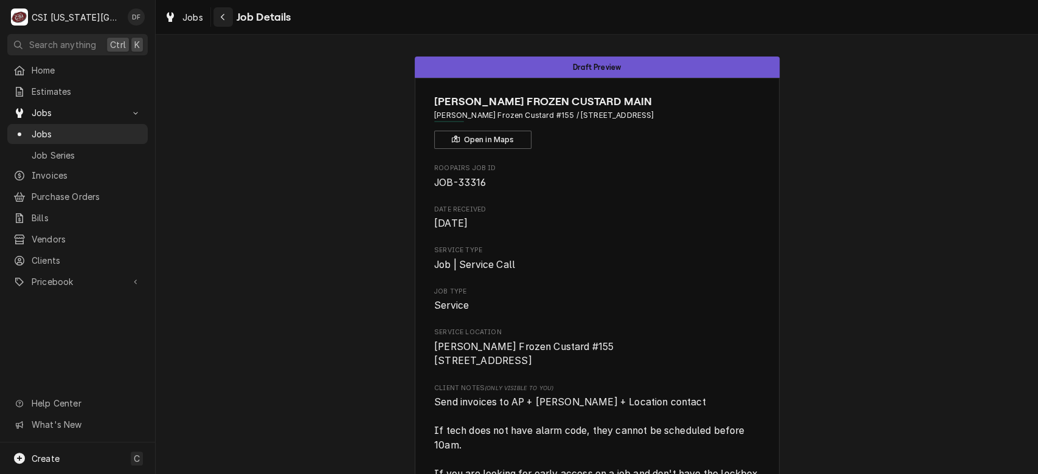
click at [220, 16] on icon "Navigate back" at bounding box center [222, 17] width 5 height 9
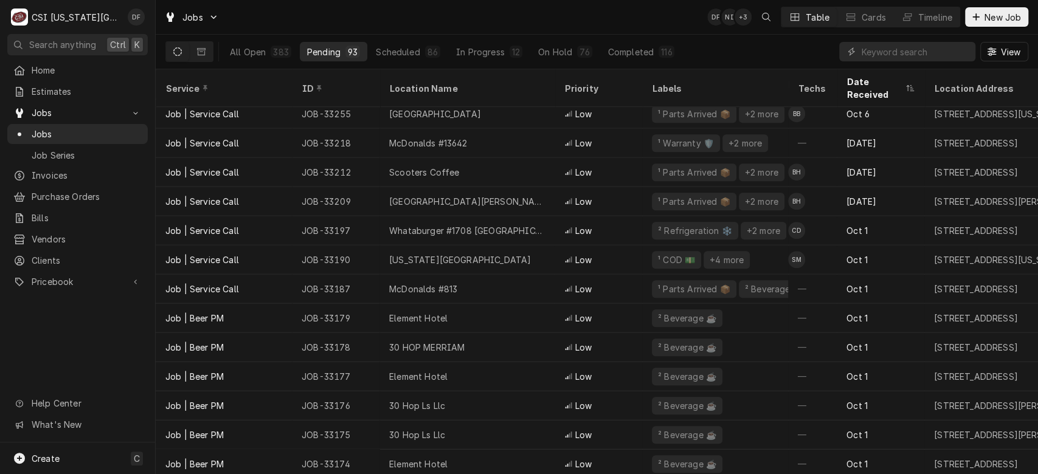
scroll to position [598, 0]
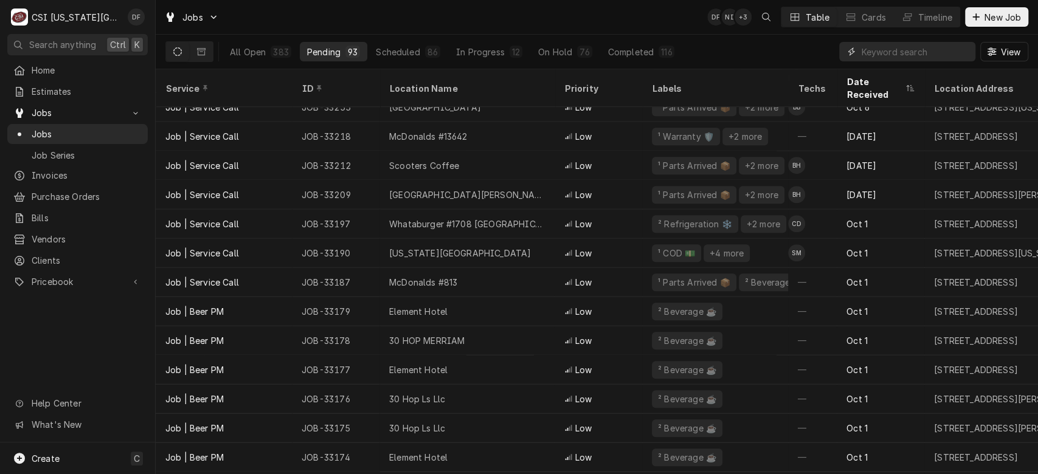
click at [915, 54] on input "Dynamic Content Wrapper" at bounding box center [915, 51] width 108 height 19
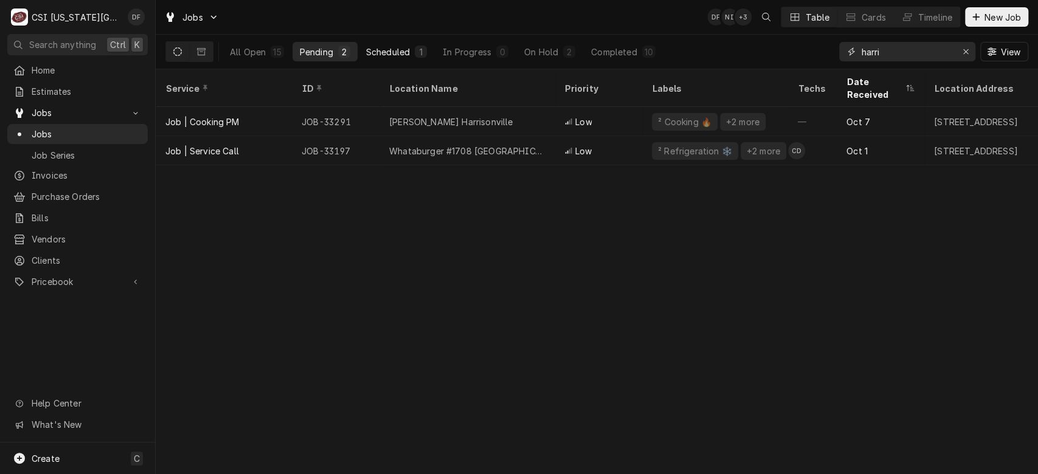
type input "harri"
click at [409, 49] on div "Scheduled" at bounding box center [388, 52] width 44 height 13
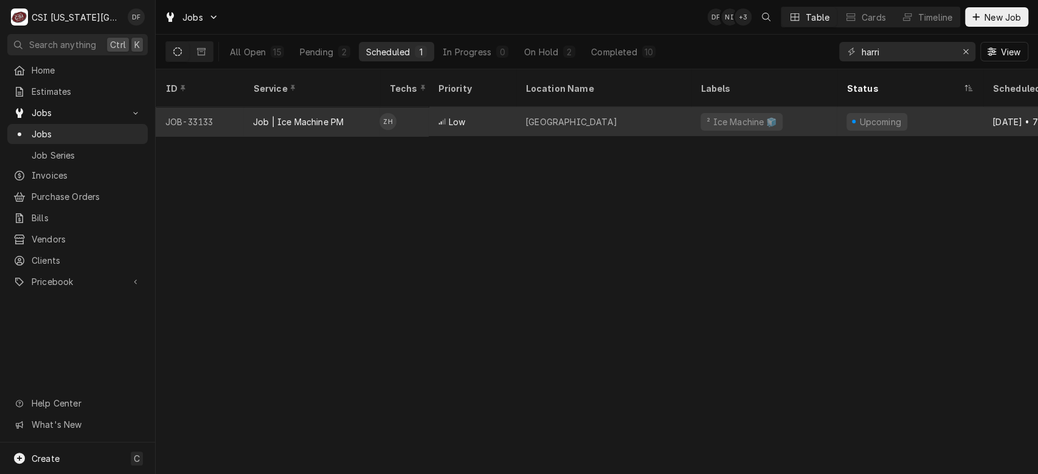
click at [628, 116] on div "St Lukes South Surgery Center" at bounding box center [603, 121] width 175 height 29
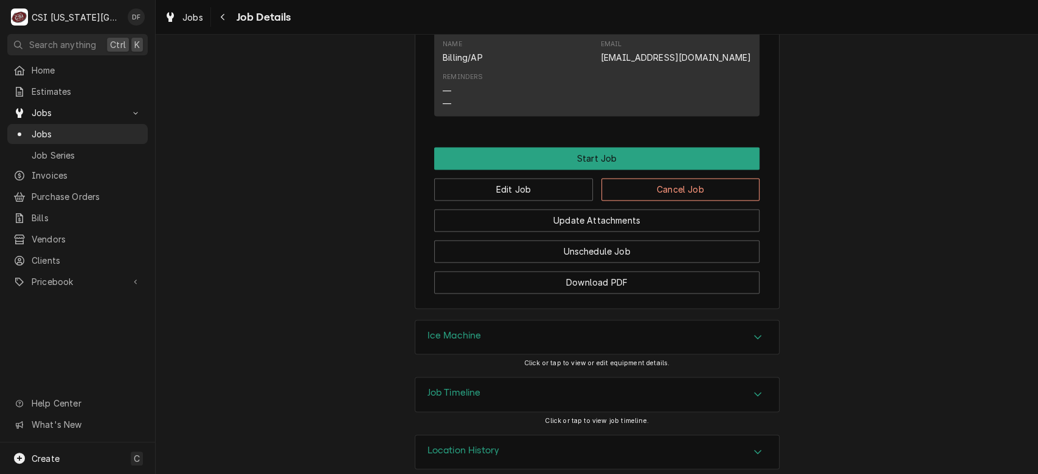
scroll to position [1116, 0]
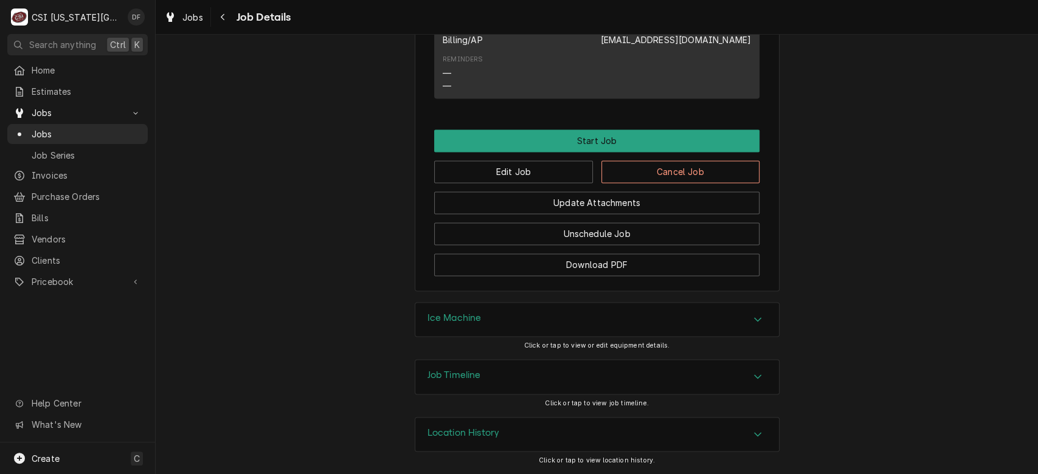
click at [702, 320] on div "Ice Machine" at bounding box center [597, 320] width 364 height 34
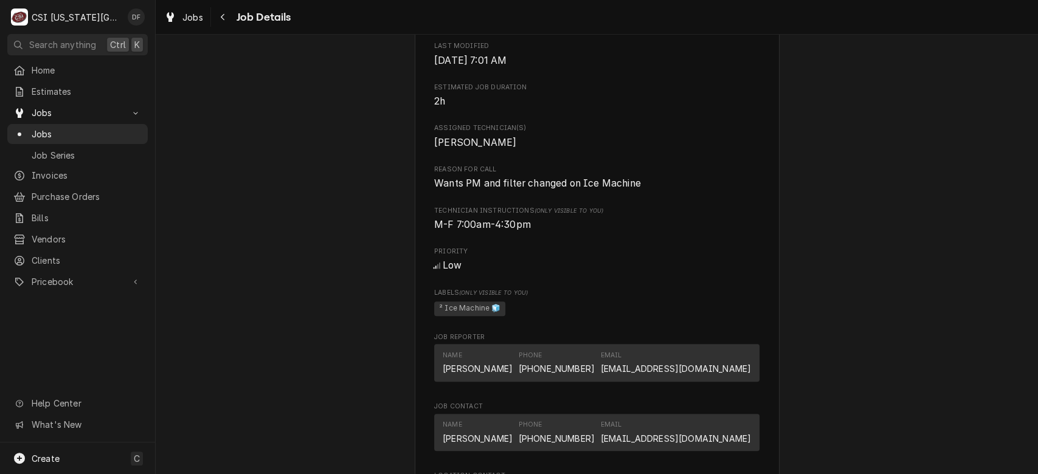
scroll to position [0, 0]
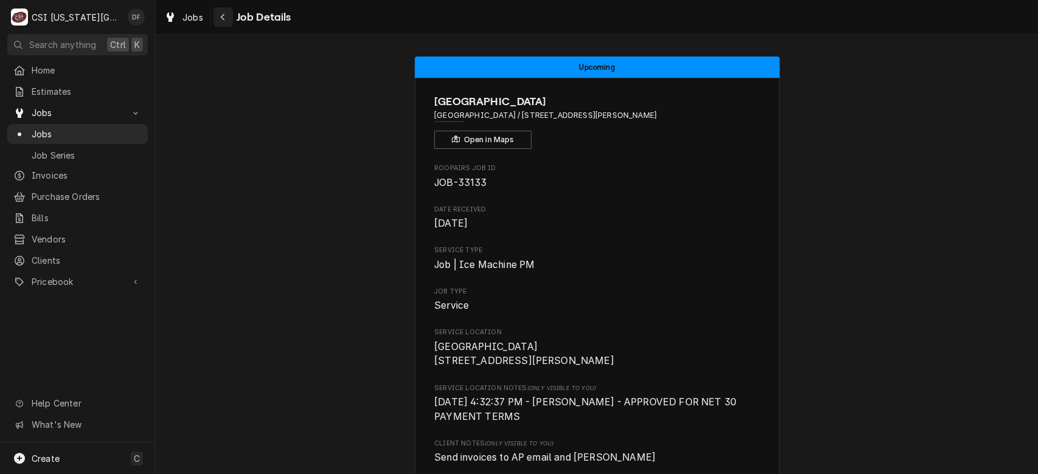
click at [223, 18] on icon "Navigate back" at bounding box center [222, 17] width 5 height 9
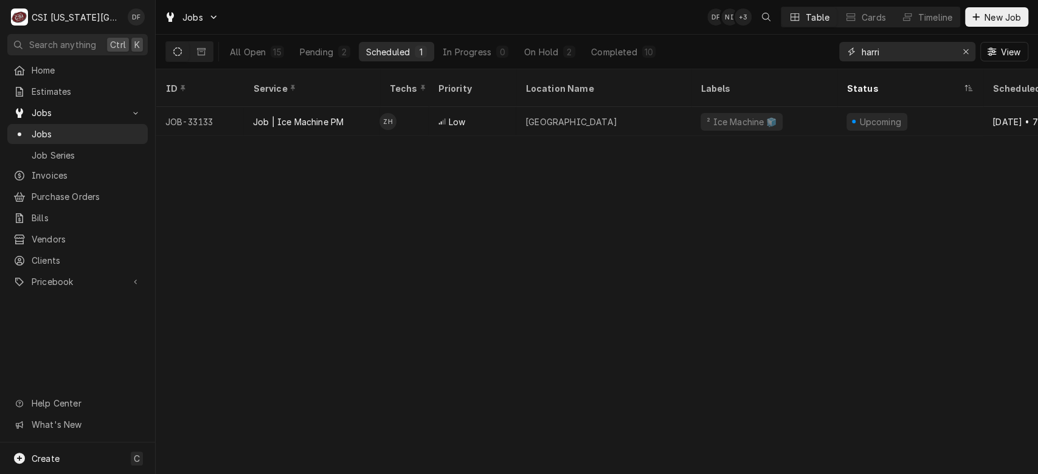
drag, startPoint x: 878, startPoint y: 55, endPoint x: 853, endPoint y: 59, distance: 25.2
click at [853, 59] on div "harri" at bounding box center [907, 51] width 136 height 19
drag, startPoint x: 881, startPoint y: 54, endPoint x: 822, endPoint y: 54, distance: 59.0
click at [822, 54] on div "All Open 15 Pending 2 Scheduled 1 In Progress 0 On Hold 2 Completed 10 harri Vi…" at bounding box center [596, 52] width 863 height 34
type input "gonza"
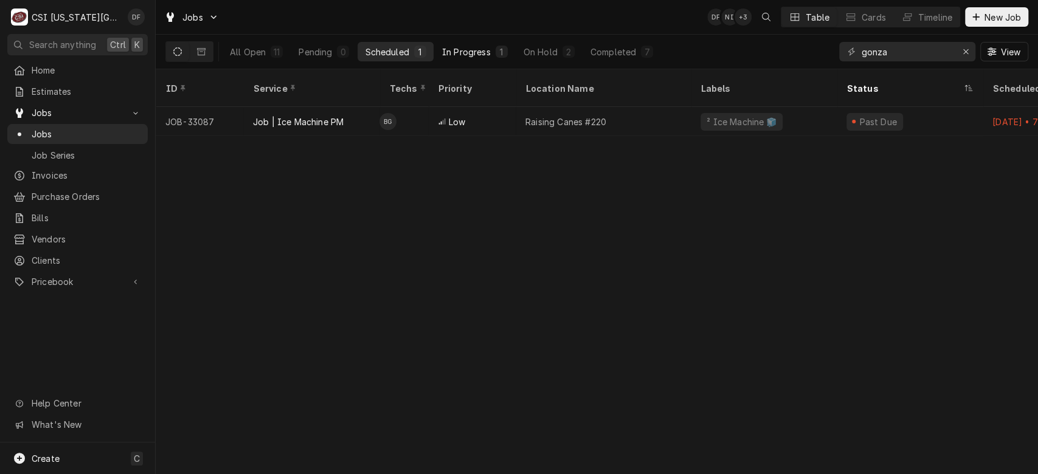
click at [471, 57] on div "In Progress" at bounding box center [466, 52] width 49 height 13
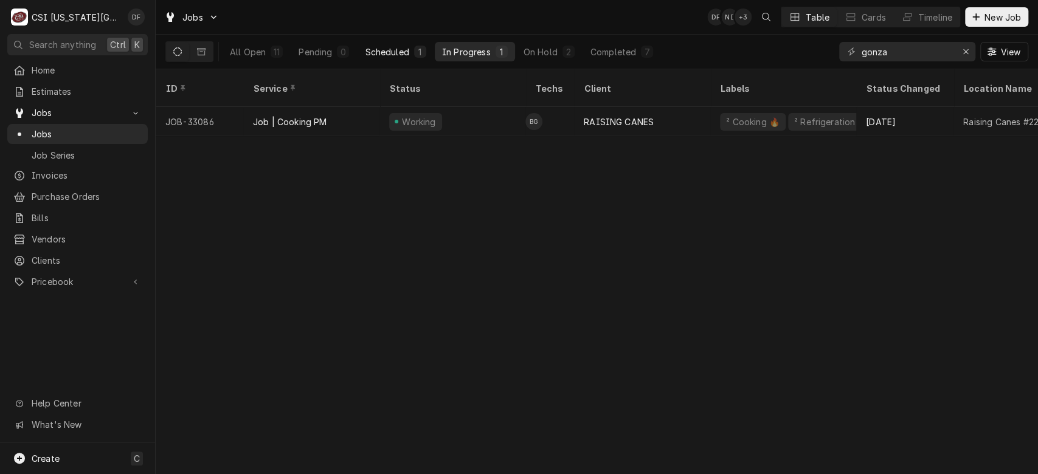
click at [379, 52] on div "Scheduled" at bounding box center [387, 52] width 44 height 13
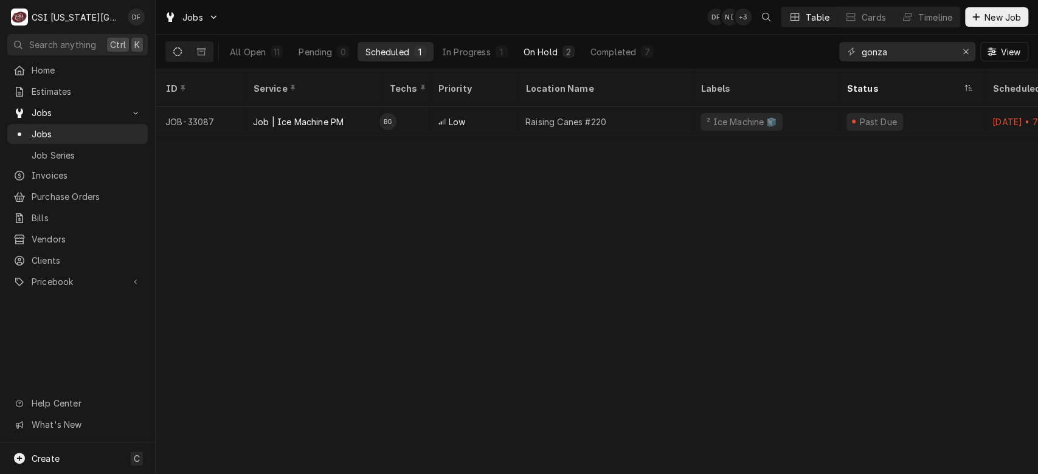
click at [558, 52] on button "On Hold 2" at bounding box center [549, 51] width 66 height 19
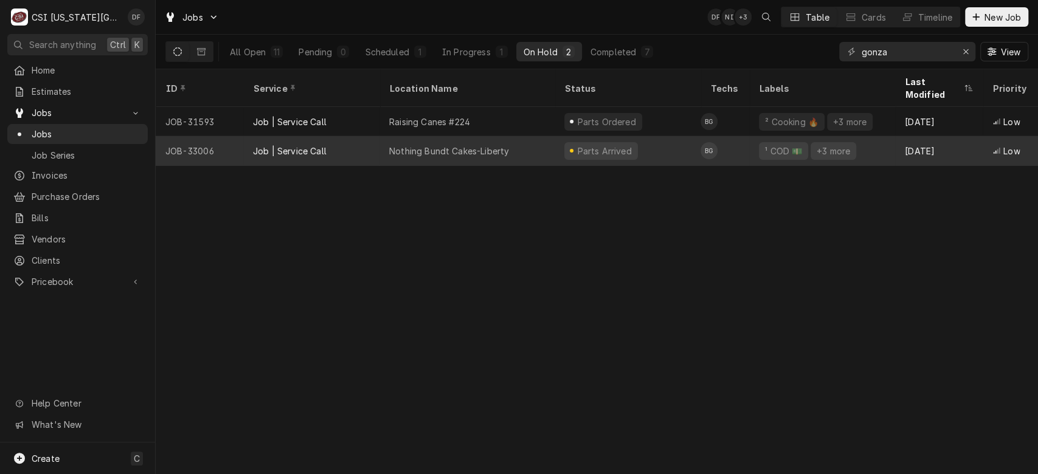
click at [670, 140] on div "Parts Arrived" at bounding box center [628, 150] width 146 height 29
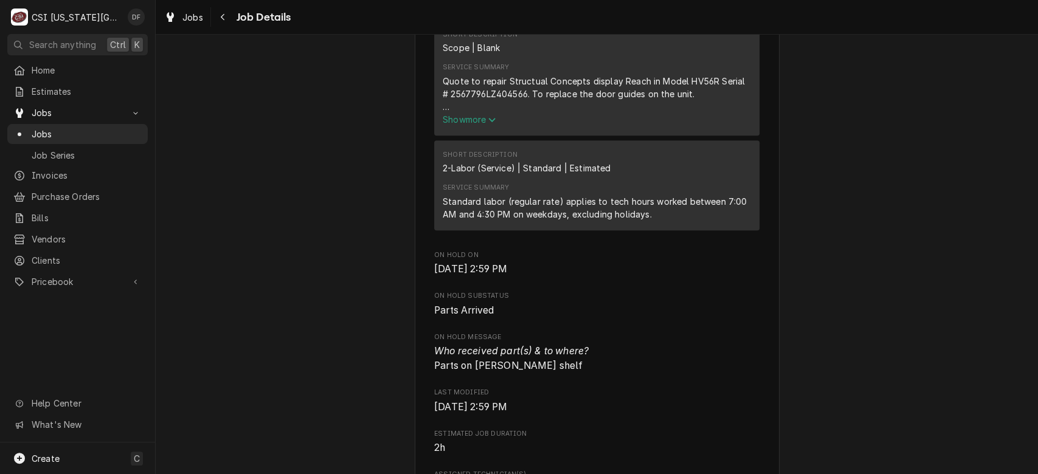
scroll to position [634, 0]
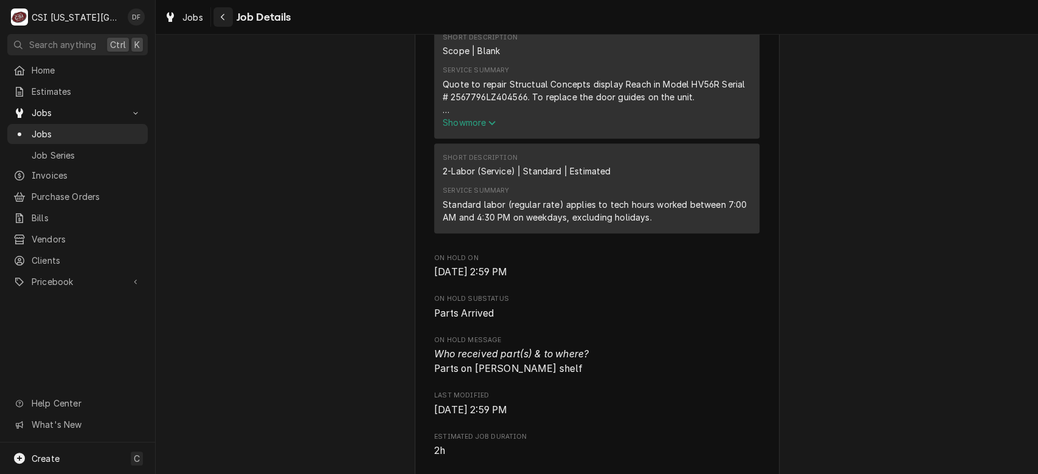
click at [222, 18] on icon "Navigate back" at bounding box center [223, 17] width 4 height 7
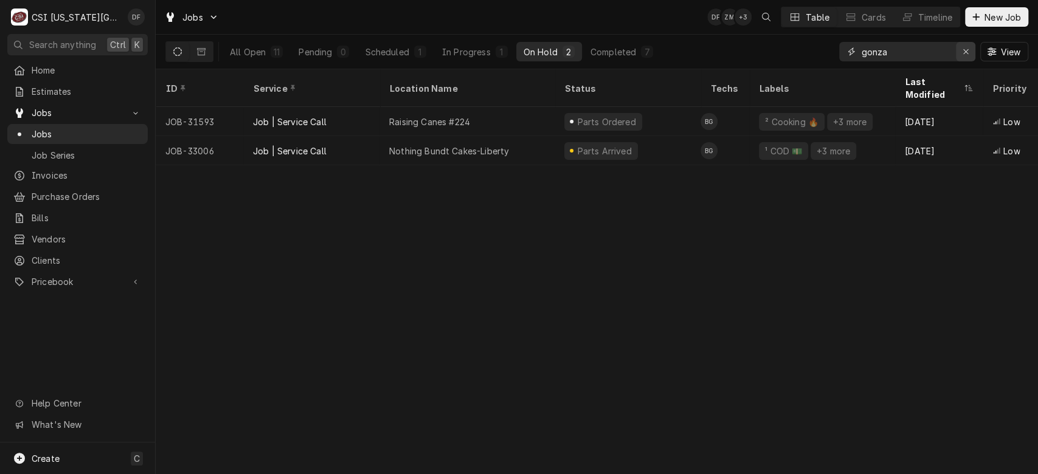
click at [964, 51] on icon "Erase input" at bounding box center [965, 51] width 5 height 5
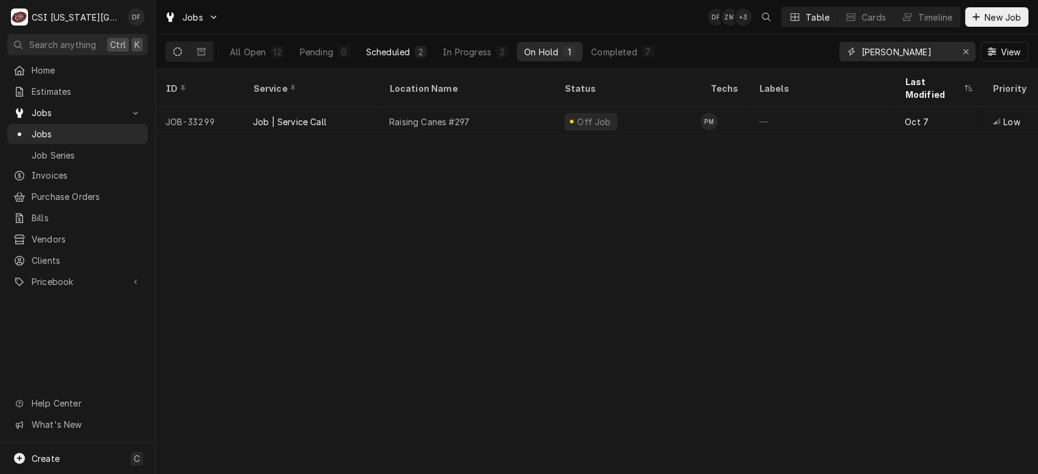
type input "preston"
click at [392, 54] on div "Scheduled" at bounding box center [388, 52] width 44 height 13
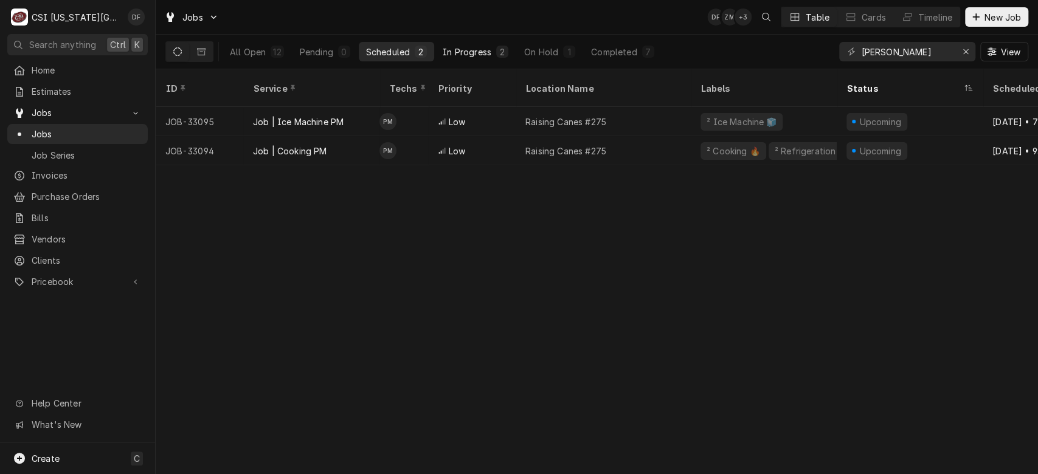
click at [488, 44] on button "In Progress 2" at bounding box center [475, 51] width 80 height 19
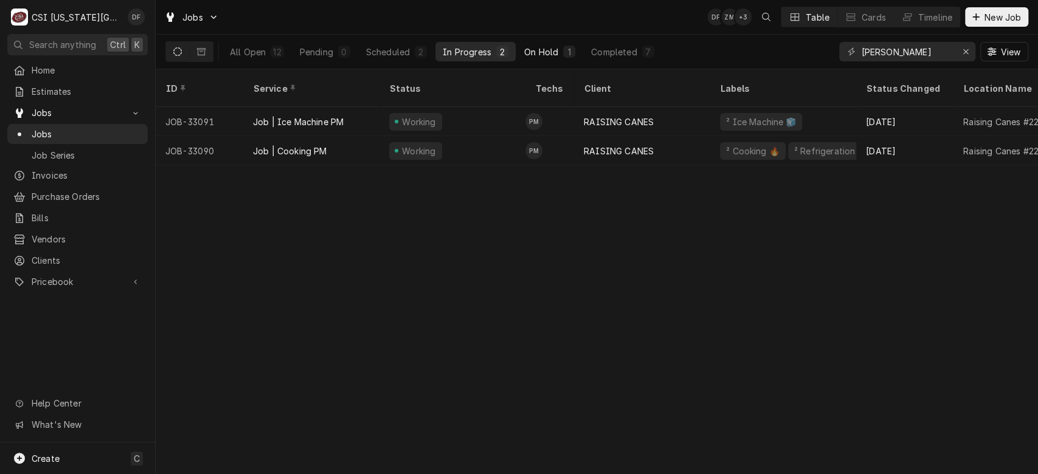
click at [569, 54] on div "1" at bounding box center [569, 52] width 7 height 13
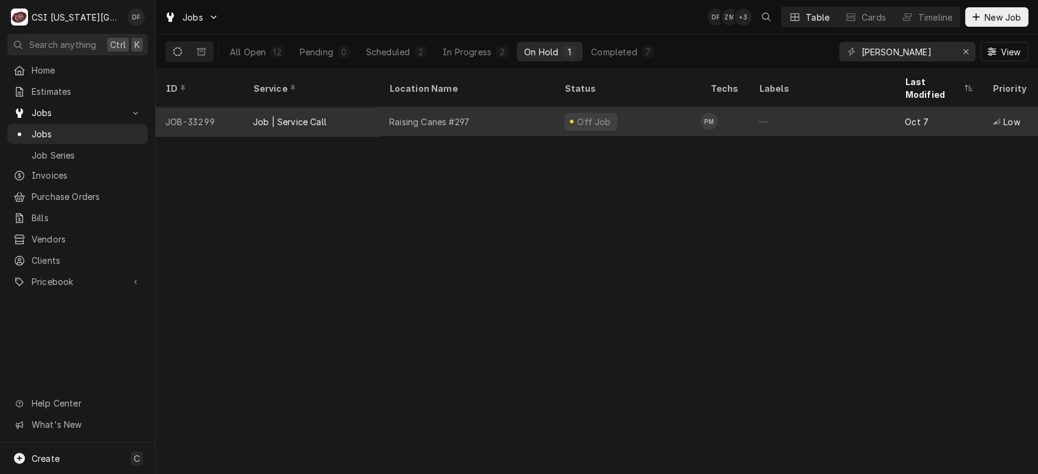
click at [572, 113] on div "Off Job" at bounding box center [590, 122] width 53 height 18
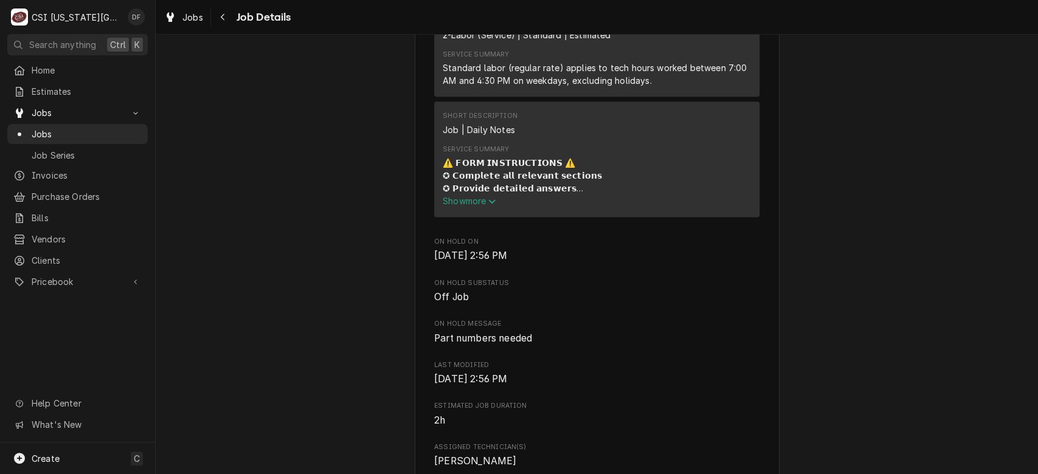
scroll to position [1047, 0]
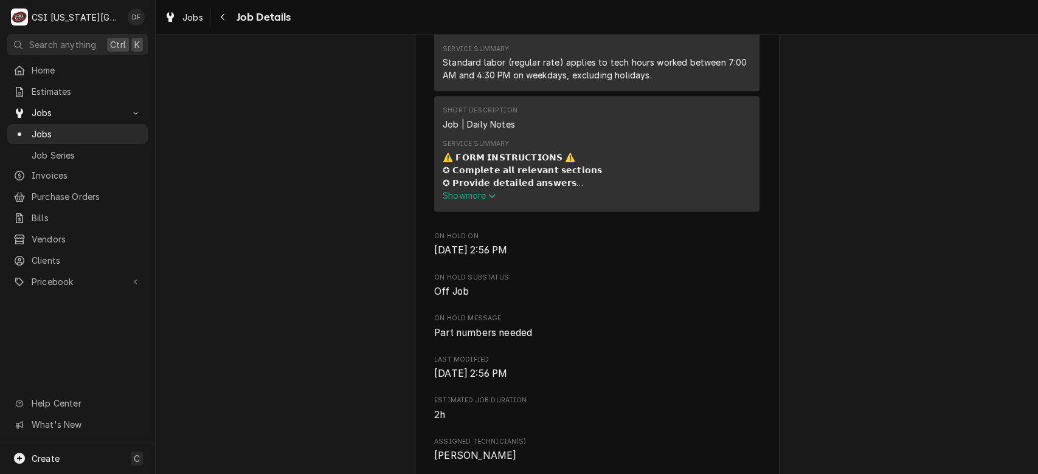
click at [465, 201] on span "Show more" at bounding box center [470, 195] width 54 height 10
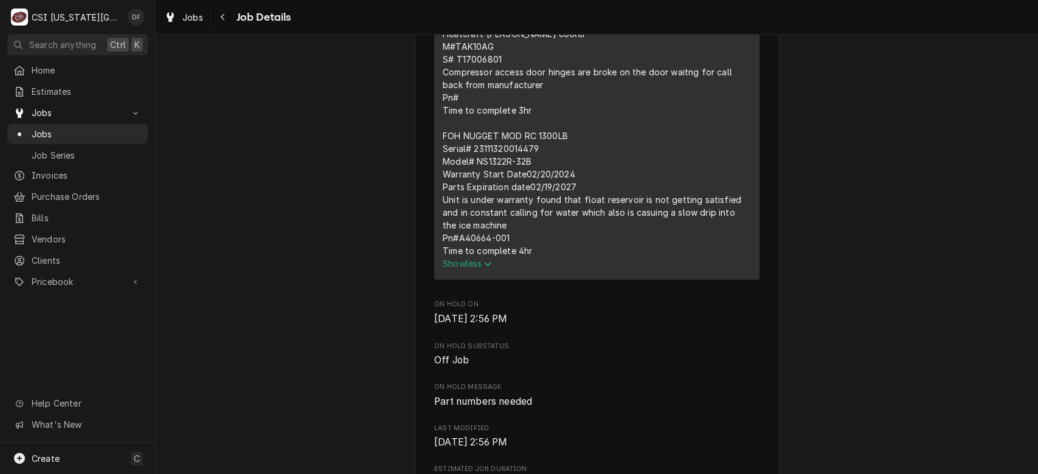
scroll to position [1275, 0]
click at [543, 184] on div "⚠️ 𝗙𝗢𝗥𝗠 𝗜𝗡𝗦𝗧𝗥𝗨𝗖𝗧𝗜𝗢𝗡𝗦 ⚠️ ✪ 𝗖𝗼𝗺𝗽𝗹𝗲𝘁𝗲 𝗮𝗹𝗹 𝗿𝗲𝗹𝗲𝘃𝗮𝗻𝘁 𝘀𝗲𝗰𝘁𝗶𝗼𝗻𝘀 ✪ 𝗣𝗿𝗼𝘃𝗶𝗱𝗲 𝗱𝗲𝘁𝗮𝗶𝗹𝗲𝗱 𝗮𝗻𝘀…" at bounding box center [597, 88] width 308 height 332
click at [566, 195] on div "⚠️ 𝗙𝗢𝗥𝗠 𝗜𝗡𝗦𝗧𝗥𝗨𝗖𝗧𝗜𝗢𝗡𝗦 ⚠️ ✪ 𝗖𝗼𝗺𝗽𝗹𝗲𝘁𝗲 𝗮𝗹𝗹 𝗿𝗲𝗹𝗲𝘃𝗮𝗻𝘁 𝘀𝗲𝗰𝘁𝗶𝗼𝗻𝘀 ✪ 𝗣𝗿𝗼𝘃𝗶𝗱𝗲 𝗱𝗲𝘁𝗮𝗶𝗹𝗲𝗱 𝗮𝗻𝘀…" at bounding box center [597, 88] width 308 height 332
